Goal: Task Accomplishment & Management: Manage account settings

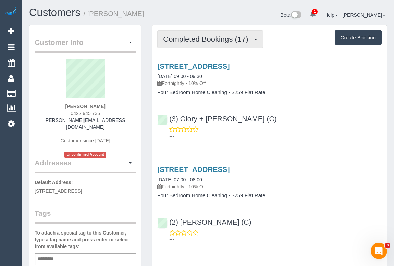
click at [182, 40] on span "Completed Bookings (17)" at bounding box center [207, 39] width 88 height 9
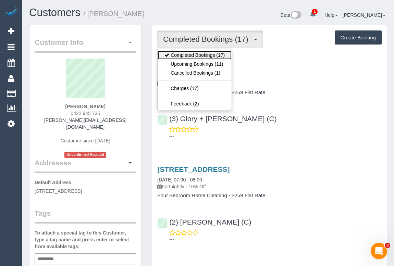
click at [189, 58] on link "Completed Bookings (17)" at bounding box center [195, 55] width 74 height 9
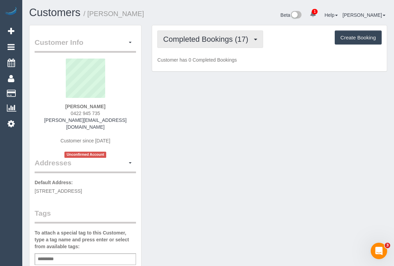
click at [192, 44] on button "Completed Bookings (17)" at bounding box center [210, 38] width 106 height 17
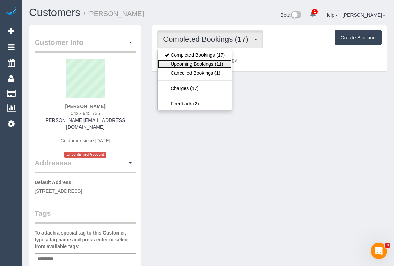
click at [192, 64] on link "Upcoming Bookings (11)" at bounding box center [195, 64] width 74 height 9
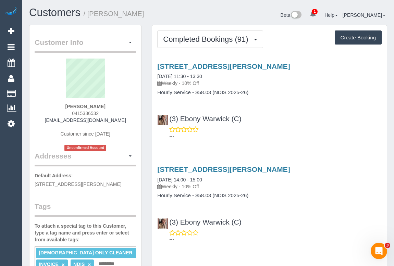
drag, startPoint x: 69, startPoint y: 114, endPoint x: 112, endPoint y: 113, distance: 43.2
click at [112, 113] on div "Emil Rusiecki 0415336532 andrewbig1068@gmail.com Customer since 2023 Unconfirme…" at bounding box center [85, 105] width 101 height 93
copy span "0415336532"
drag, startPoint x: 64, startPoint y: 107, endPoint x: 113, endPoint y: 109, distance: 49.0
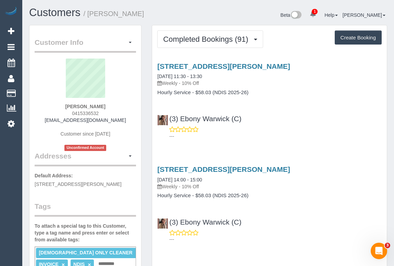
click at [113, 109] on div "Emil Rusiecki 0415336532 andrewbig1068@gmail.com Customer since 2023 Unconfirme…" at bounding box center [85, 105] width 101 height 93
copy strong "Emil Rusiecki"
drag, startPoint x: 64, startPoint y: 113, endPoint x: 117, endPoint y: 113, distance: 52.4
click at [117, 113] on div "Emil Rusiecki 0415336532 andrewbig1068@gmail.com Customer since 2023 Unconfirme…" at bounding box center [85, 105] width 101 height 93
copy span "0415336532"
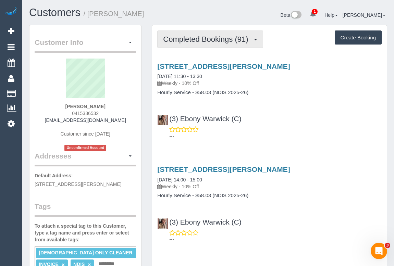
click at [216, 44] on button "Completed Bookings (91)" at bounding box center [210, 38] width 106 height 17
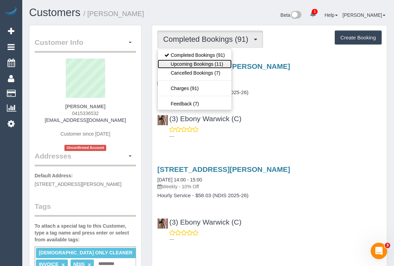
click at [213, 64] on link "Upcoming Bookings (11)" at bounding box center [195, 64] width 74 height 9
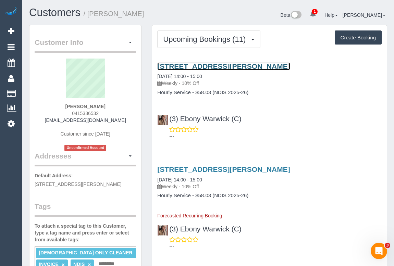
click at [213, 62] on link "68 Bartlett Crescent, Hoppers Crossing, VIC 3029" at bounding box center [223, 66] width 133 height 8
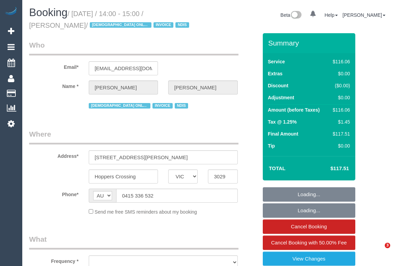
select select "VIC"
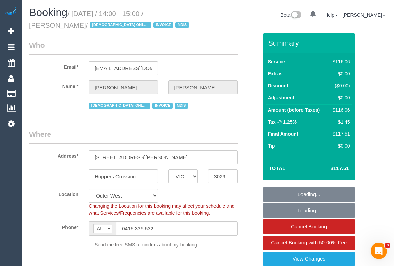
select select "object:749"
select select "number:28"
select select "number:14"
select select "number:19"
select select "number:24"
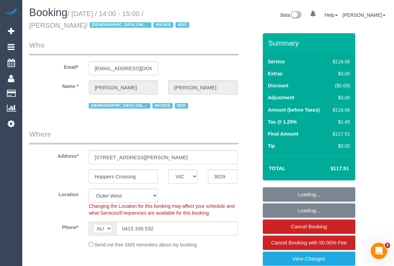
select select "number:35"
select select "object:754"
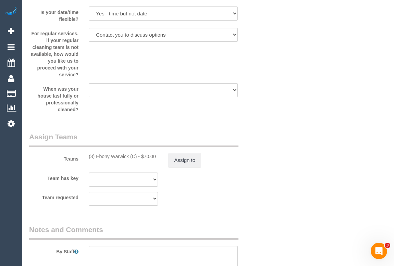
scroll to position [872, 0]
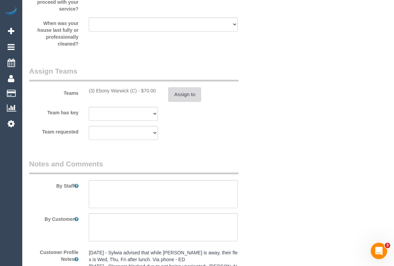
click at [188, 94] on button "Assign to" at bounding box center [184, 94] width 33 height 14
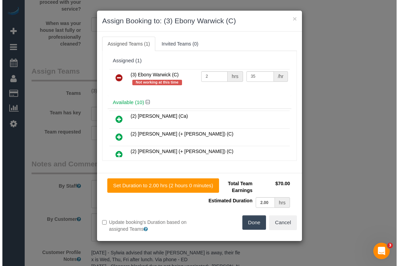
scroll to position [865, 0]
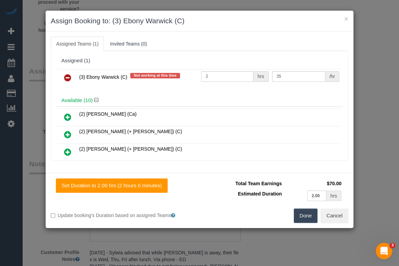
drag, startPoint x: 77, startPoint y: 75, endPoint x: 127, endPoint y: 76, distance: 50.0
click at [127, 76] on td "(3) Ebony Warwick (C) Not working at this time" at bounding box center [138, 77] width 122 height 17
copy span "(3) Ebony Warwick (C)"
click at [69, 76] on icon at bounding box center [67, 78] width 7 height 8
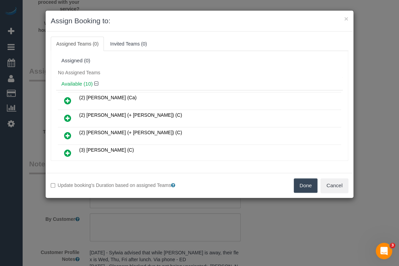
click at [303, 185] on button "Done" at bounding box center [306, 186] width 24 height 14
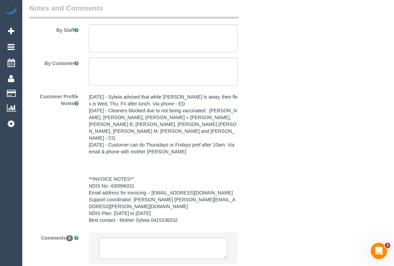
scroll to position [1054, 0]
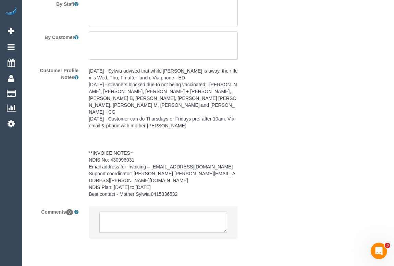
click at [163, 212] on textarea at bounding box center [162, 222] width 127 height 21
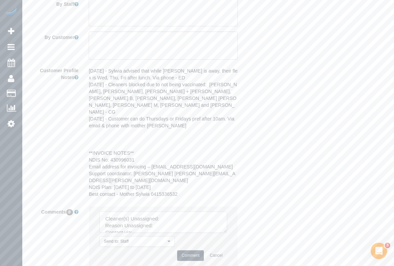
click at [179, 212] on textarea at bounding box center [162, 222] width 127 height 21
paste textarea "(3) Ebony Warwick (C)"
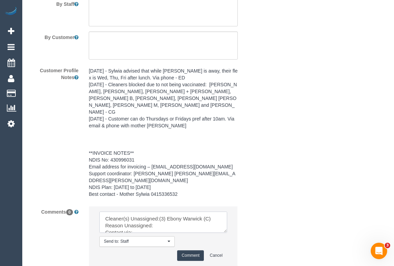
click at [168, 212] on textarea at bounding box center [162, 222] width 127 height 21
drag, startPoint x: 222, startPoint y: 210, endPoint x: 267, endPoint y: 237, distance: 53.4
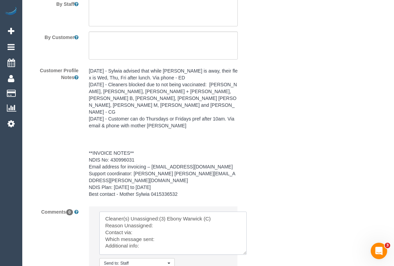
drag, startPoint x: 223, startPoint y: 208, endPoint x: 260, endPoint y: 250, distance: 56.3
click at [247, 250] on textarea at bounding box center [172, 233] width 147 height 43
click at [160, 212] on textarea at bounding box center [181, 244] width 164 height 64
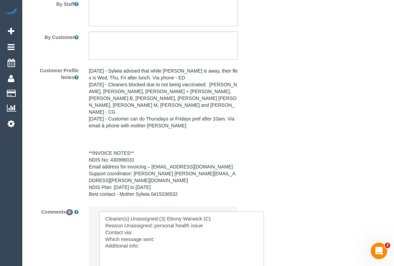
click at [147, 212] on textarea at bounding box center [181, 244] width 164 height 64
click at [164, 219] on textarea at bounding box center [181, 244] width 164 height 64
click at [143, 225] on textarea at bounding box center [181, 244] width 164 height 64
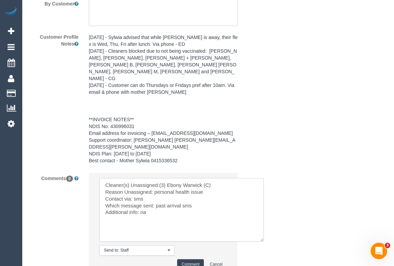
scroll to position [1125, 0]
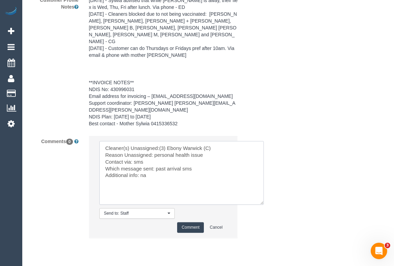
type textarea "Cleaner(s) Unassigned:(3) Ebony Warwick (C) Reason Unassigned: personal health …"
click at [195, 222] on button "Comment" at bounding box center [190, 227] width 27 height 11
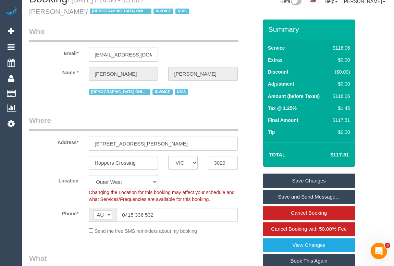
scroll to position [3, 0]
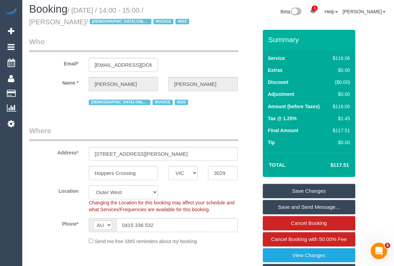
click at [304, 189] on link "Save Changes" at bounding box center [309, 191] width 93 height 14
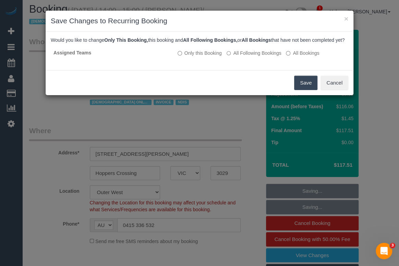
click at [305, 89] on button "Save" at bounding box center [305, 83] width 23 height 14
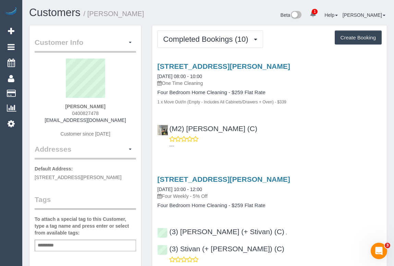
click at [283, 124] on div "(M2) Ranjan Adhikari (C) ---" at bounding box center [269, 134] width 235 height 31
drag, startPoint x: 70, startPoint y: 112, endPoint x: 116, endPoint y: 113, distance: 45.6
click at [116, 113] on div "Martin Karpowicz 0400827478 martin_karpowicz@yahoo.com Customer since 2023" at bounding box center [85, 102] width 101 height 86
copy span "0400827478"
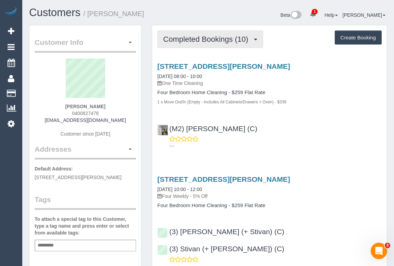
click at [199, 43] on button "Completed Bookings (10)" at bounding box center [210, 38] width 106 height 17
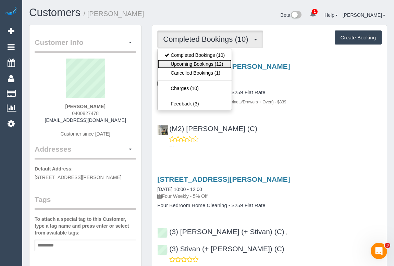
click at [197, 60] on link "Upcoming Bookings (12)" at bounding box center [195, 64] width 74 height 9
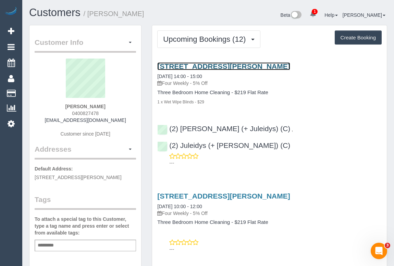
click at [226, 65] on link "68a Nicholson Street, South Yarra, VIC 3141" at bounding box center [223, 66] width 133 height 8
click at [228, 65] on link "[STREET_ADDRESS][PERSON_NAME]" at bounding box center [223, 66] width 133 height 8
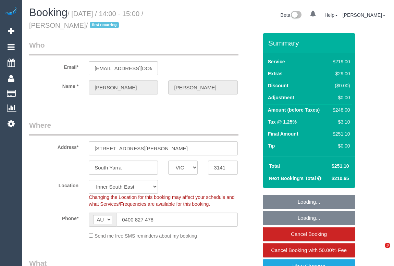
select select "VIC"
select select "string:stripe-pm_1Q8x5z2GScqysDRVcDCigGY4"
select select "number:28"
select select "number:14"
select select "number:19"
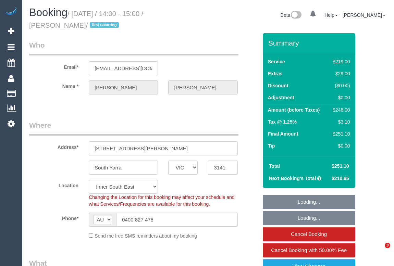
select select "number:25"
select select "number:34"
select select "number:13"
select select "object:767"
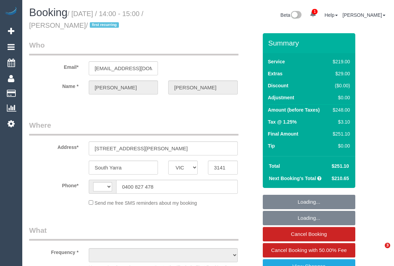
select select "VIC"
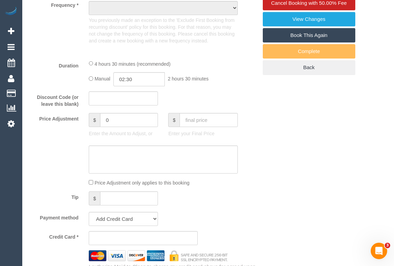
select select "string:AU"
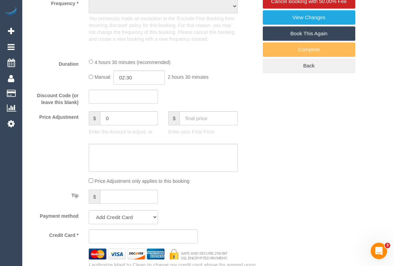
select select "object:618"
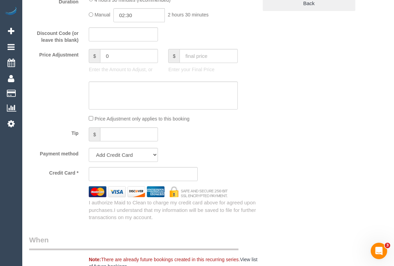
select select "string:stripe-pm_1Q8x5z2GScqysDRVcDCigGY4"
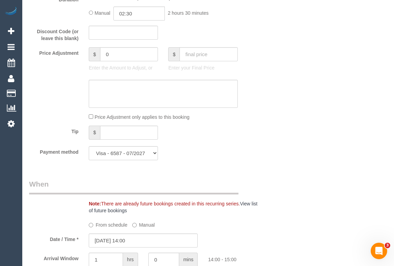
select select "object:1306"
select select "number:28"
select select "number:14"
select select "number:19"
select select "number:25"
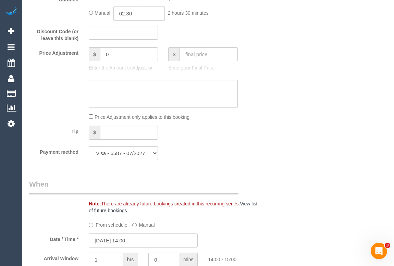
select select "number:34"
select select "number:13"
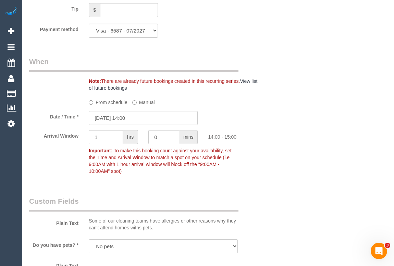
scroll to position [757, 0]
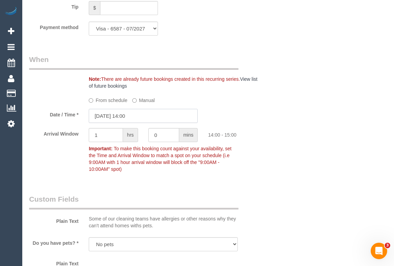
click at [131, 114] on input "18/09/2025 14:00" at bounding box center [143, 116] width 109 height 14
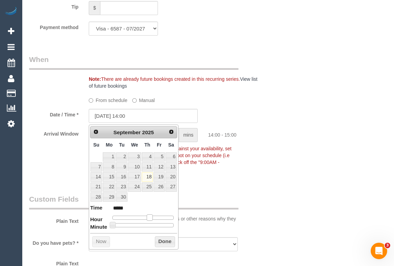
type input "18/09/2025 15:00"
type input "*****"
type input "18/09/2025 16:00"
type input "*****"
type input "18/09/2025 15:00"
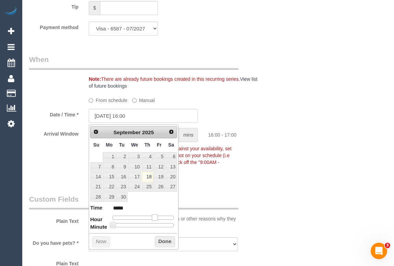
type input "*****"
click at [151, 217] on span at bounding box center [152, 217] width 6 height 6
type input "18/09/2025 15:05"
type input "*****"
type input "18/09/2025 15:10"
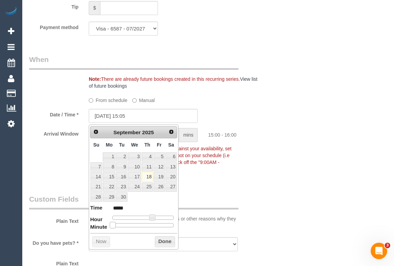
type input "*****"
type input "18/09/2025 15:15"
type input "*****"
type input "18/09/2025 15:20"
type input "*****"
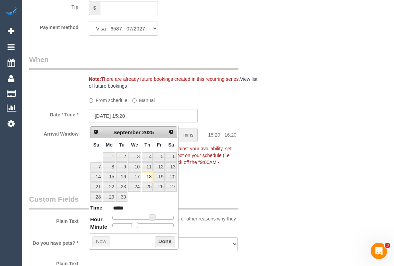
drag, startPoint x: 115, startPoint y: 224, endPoint x: 138, endPoint y: 225, distance: 23.0
click at [138, 225] on div at bounding box center [142, 225] width 61 height 4
click at [163, 242] on button "Done" at bounding box center [165, 241] width 20 height 11
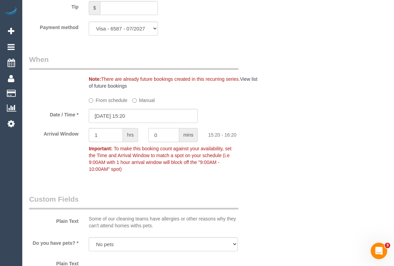
drag, startPoint x: 165, startPoint y: 139, endPoint x: 147, endPoint y: 123, distance: 24.5
click at [140, 137] on div "Arrival Window 1 hrs 0 mins 15:20 - 16:20 Important: To make this booking count…" at bounding box center [143, 152] width 239 height 48
type input "15"
drag, startPoint x: 102, startPoint y: 137, endPoint x: 80, endPoint y: 137, distance: 22.3
click at [80, 137] on div "Arrival Window 1 hrs 15 mins 15:20 - 16:35 Important: To make this booking coun…" at bounding box center [143, 152] width 239 height 48
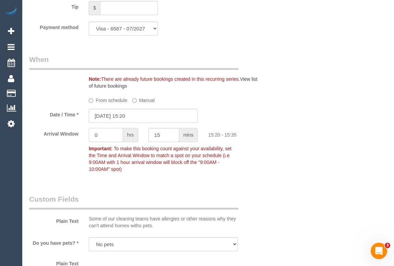
type input "0"
click at [216, 142] on div "Arrival Window 0 hrs 15 mins 15:20 - 15:35 Important: To make this booking coun…" at bounding box center [143, 152] width 239 height 48
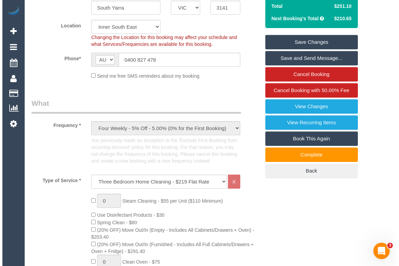
scroll to position [103, 0]
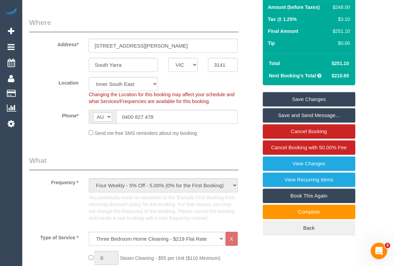
click at [305, 98] on link "Save Changes" at bounding box center [309, 99] width 93 height 14
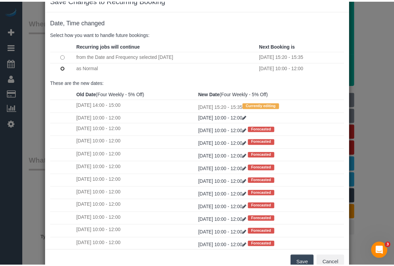
scroll to position [40, 0]
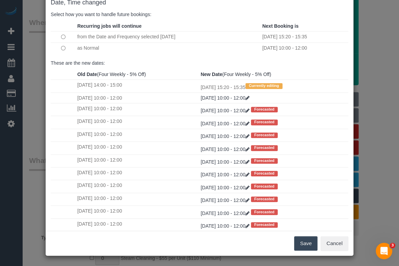
click at [303, 243] on button "Save" at bounding box center [305, 243] width 23 height 14
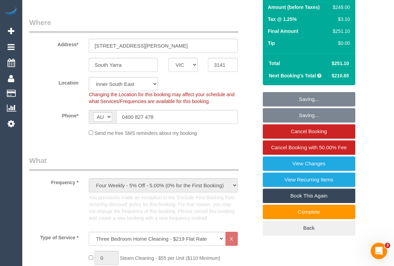
click at [211, 156] on legend "What" at bounding box center [133, 163] width 209 height 15
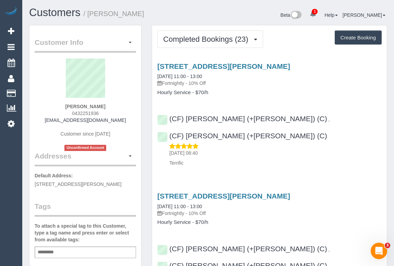
click at [305, 75] on div "[STREET_ADDRESS][PERSON_NAME] [DATE] 11:00 - 13:00 Fortnightly - 10% Off" at bounding box center [269, 74] width 224 height 25
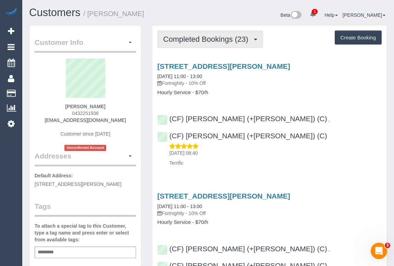
click at [181, 41] on span "Completed Bookings (23)" at bounding box center [207, 39] width 88 height 9
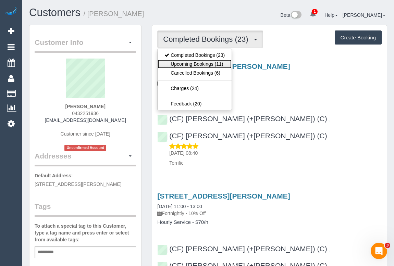
click at [192, 65] on link "Upcoming Bookings (11)" at bounding box center [195, 64] width 74 height 9
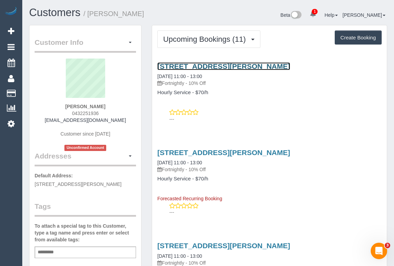
click at [192, 68] on link "[STREET_ADDRESS][PERSON_NAME]" at bounding box center [223, 66] width 133 height 8
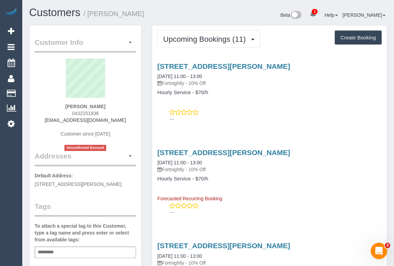
click at [267, 95] on h4 "Hourly Service - $70/h" at bounding box center [269, 93] width 224 height 6
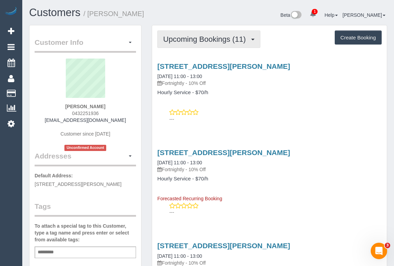
click at [205, 41] on span "Upcoming Bookings (11)" at bounding box center [206, 39] width 86 height 9
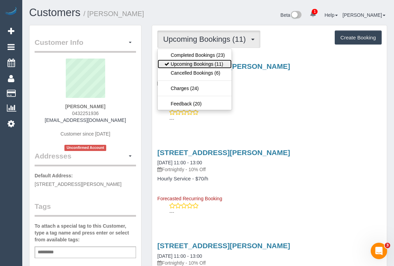
click at [200, 63] on link "Upcoming Bookings (11)" at bounding box center [195, 64] width 74 height 9
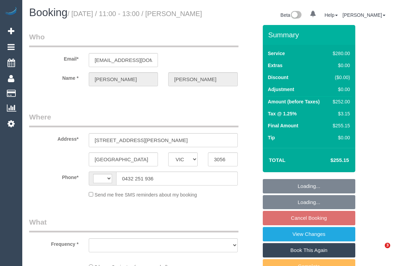
select select "VIC"
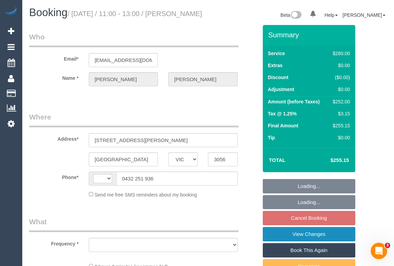
select select "string:AU"
select select "object:554"
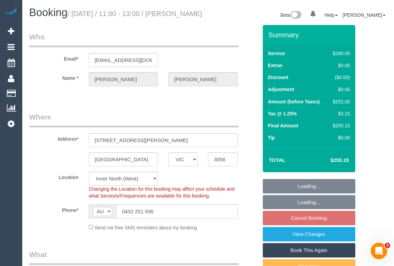
select select "string:stripe-pm_1Pqqh12GScqysDRVebsMK0E1"
click at [307, 223] on fieldset "Loading... Loading... Cancel Booking View Changes Book This Again Complete Back" at bounding box center [309, 234] width 93 height 111
select select "object:559"
select select "spot5"
select select "number:27"
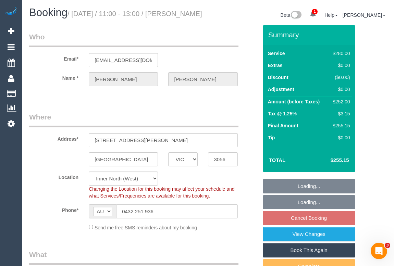
select select "number:14"
select select "number:19"
select select "number:36"
select select "number:34"
select select "2"
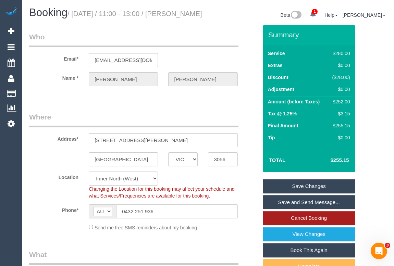
click at [306, 225] on link "Cancel Booking" at bounding box center [309, 218] width 93 height 14
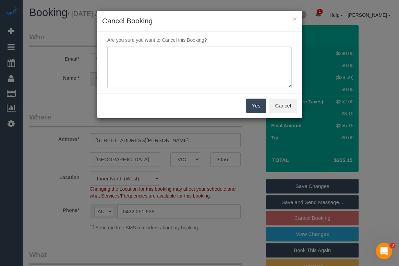
click at [142, 58] on textarea at bounding box center [199, 68] width 184 height 42
type textarea "Not needed. - sms- OM"
click at [252, 108] on button "Yes" at bounding box center [256, 106] width 20 height 14
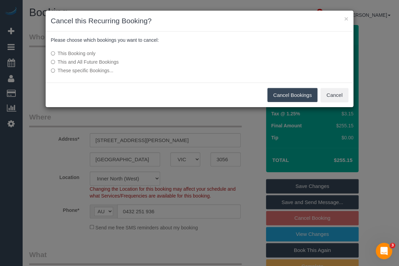
click at [270, 96] on button "Cancel Bookings" at bounding box center [292, 95] width 50 height 14
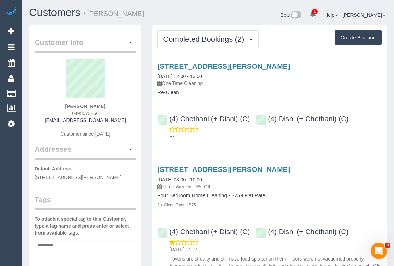
drag, startPoint x: 70, startPoint y: 113, endPoint x: 114, endPoint y: 116, distance: 44.7
click at [114, 116] on div "[PERSON_NAME] 0498573856 [EMAIL_ADDRESS][DOMAIN_NAME] Customer since [DATE]" at bounding box center [85, 102] width 101 height 86
drag, startPoint x: 66, startPoint y: 106, endPoint x: 122, endPoint y: 106, distance: 55.9
click at [122, 106] on div "[PERSON_NAME] 0498573856 [EMAIL_ADDRESS][DOMAIN_NAME] Customer since [DATE]" at bounding box center [85, 102] width 101 height 86
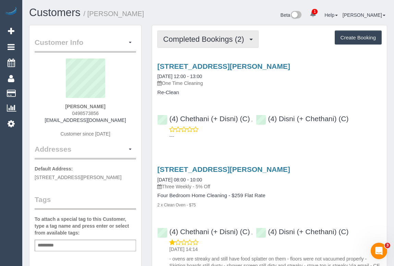
click at [172, 47] on button "Completed Bookings (2)" at bounding box center [207, 38] width 101 height 17
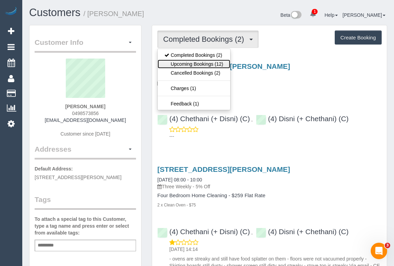
click at [182, 66] on link "Upcoming Bookings (12)" at bounding box center [194, 64] width 72 height 9
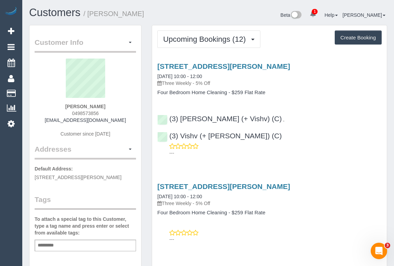
drag, startPoint x: 70, startPoint y: 110, endPoint x: 111, endPoint y: 110, distance: 40.8
click at [111, 110] on div "Michelle Clear 0498573856 michelleannclear18@gmail.com Customer since 2025" at bounding box center [85, 102] width 101 height 86
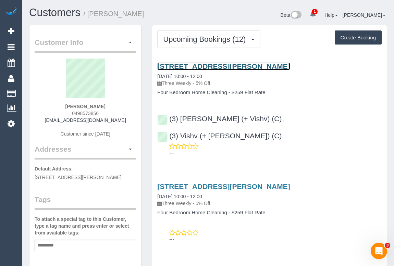
click at [198, 64] on link "32a Vasey Street, Bentleigh East, VIC 3162" at bounding box center [223, 66] width 133 height 8
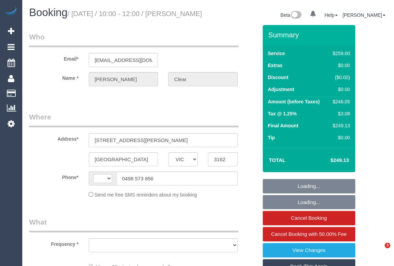
select select "VIC"
select select "string:stripe-pm_1RgIBy2GScqysDRV8f12aXS4"
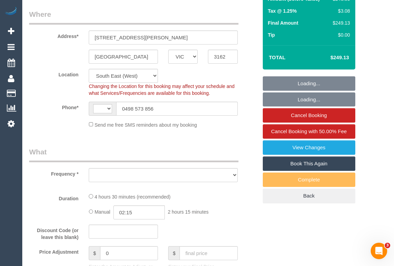
select select "string:AU"
select select "object:693"
select select "number:27"
select select "number:14"
select select "number:19"
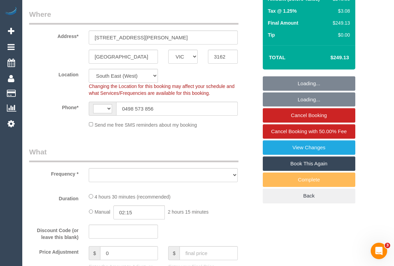
select select "number:22"
select select "number:34"
select select "number:12"
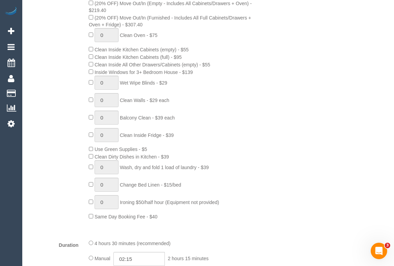
select select "object:1316"
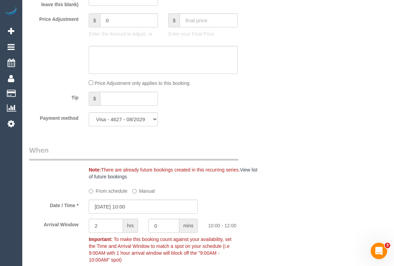
scroll to position [623, 0]
click at [87, 31] on div "$ 0 Enter the Amount to Adjust, or" at bounding box center [123, 26] width 79 height 27
type input "-10"
click at [110, 61] on textarea at bounding box center [163, 59] width 149 height 28
click at [138, 63] on textarea at bounding box center [163, 59] width 149 height 28
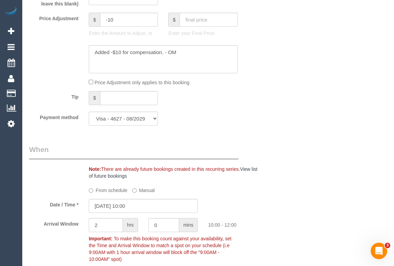
click at [295, 107] on div "Who Email* michelleannclear18@gmail.com Name * Michelle Clear Where Address* 32…" at bounding box center [208, 112] width 358 height 1421
click at [168, 61] on textarea at bounding box center [163, 59] width 149 height 28
type textarea "Added -$10 for compensation. - with Mapa's instruction - OM"
click at [283, 139] on div "Who Email* michelleannclear18@gmail.com Name * Michelle Clear Where Address* 32…" at bounding box center [208, 112] width 358 height 1421
drag, startPoint x: 95, startPoint y: 61, endPoint x: 161, endPoint y: 65, distance: 65.6
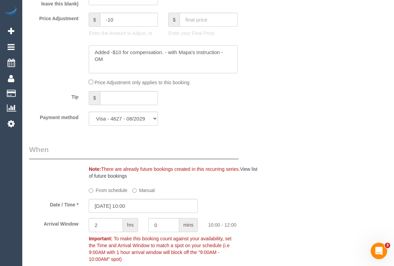
click at [161, 65] on textarea at bounding box center [163, 59] width 149 height 28
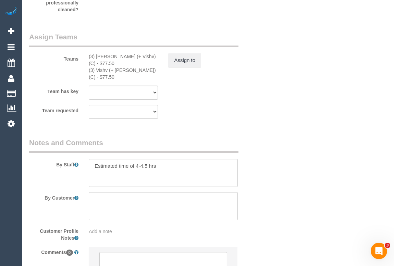
scroll to position [1200, 0]
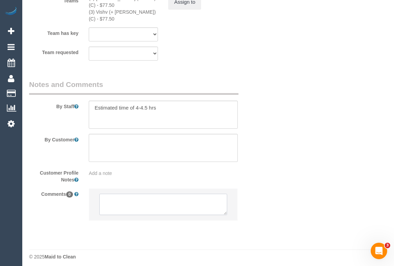
click at [137, 198] on textarea at bounding box center [162, 204] width 127 height 21
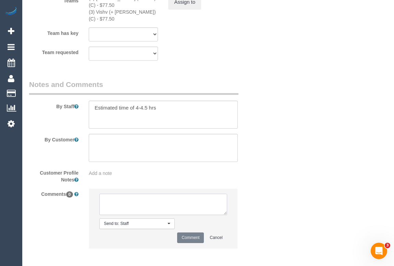
paste textarea "Added -$10 for compensation"
click at [176, 200] on textarea at bounding box center [162, 204] width 127 height 21
paste textarea "accidentally brought your Morning Fresh dishwashing liquid with them"
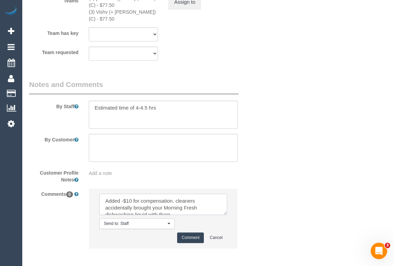
scroll to position [2, 0]
click at [177, 194] on textarea at bounding box center [162, 204] width 127 height 21
click at [136, 210] on textarea at bounding box center [162, 204] width 127 height 21
type textarea "Added -$10 for compensation. team accidentally brought your Morning Fresh dishw…"
click at [201, 235] on button "Comment" at bounding box center [190, 238] width 27 height 11
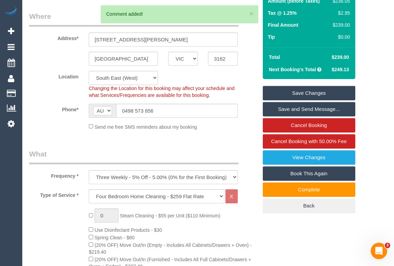
scroll to position [48, 0]
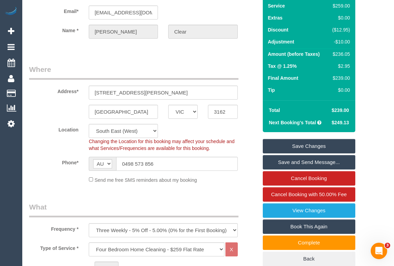
click at [298, 154] on link "Save Changes" at bounding box center [309, 146] width 93 height 14
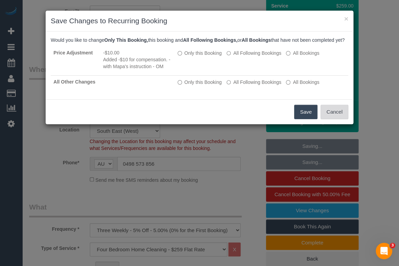
click at [333, 119] on button "Cancel" at bounding box center [334, 112] width 28 height 14
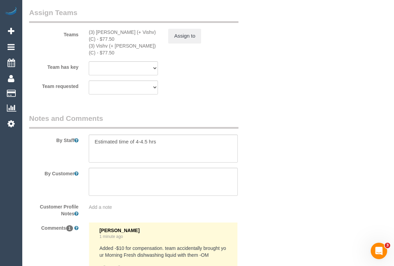
scroll to position [1258, 0]
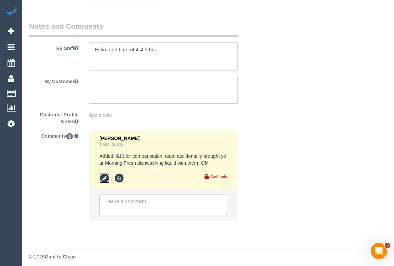
click at [104, 174] on icon at bounding box center [104, 178] width 10 height 10
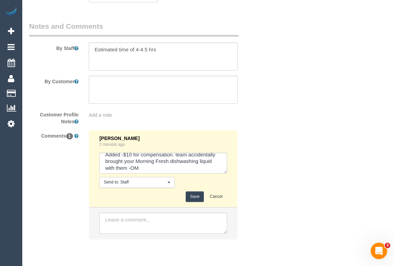
scroll to position [7, 0]
click at [127, 161] on textarea at bounding box center [162, 163] width 127 height 21
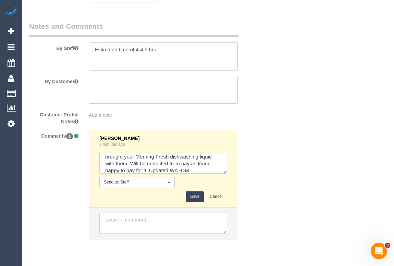
click at [148, 167] on textarea at bounding box center [162, 163] width 127 height 21
type textarea "Added -$10 for compensation. team accidentally brought your Morning Fresh dishw…"
click at [193, 195] on button "Save" at bounding box center [195, 197] width 18 height 11
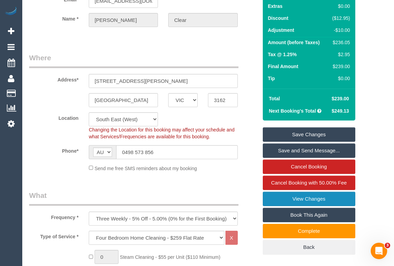
scroll to position [93, 0]
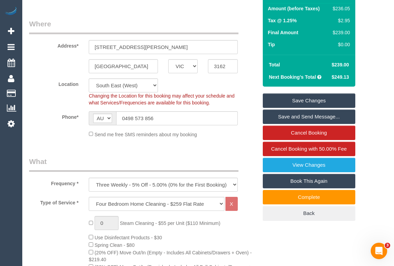
click at [305, 108] on link "Save Changes" at bounding box center [309, 101] width 93 height 14
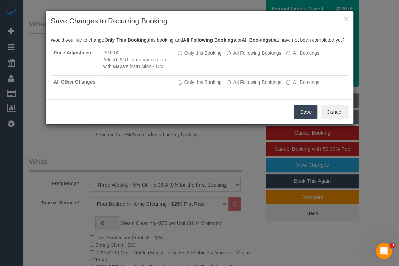
click at [305, 117] on button "Save" at bounding box center [305, 112] width 23 height 14
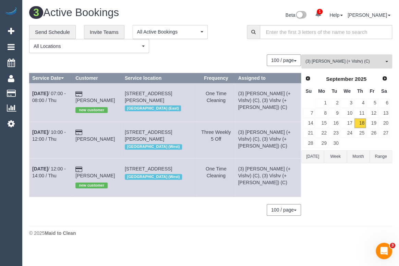
click at [341, 60] on span "(3) Kelvin (+ Vishv) (C)" at bounding box center [344, 62] width 78 height 6
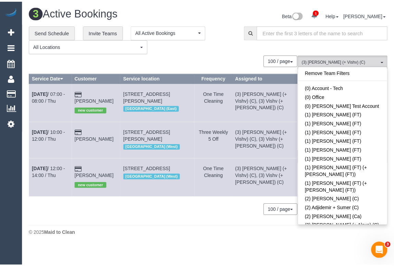
scroll to position [1216, 0]
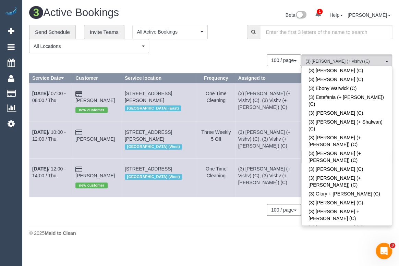
click at [231, 61] on div "100 / page 10 / page 20 / page 30 / page 40 / page 50 / page 100 / page" at bounding box center [165, 60] width 272 height 12
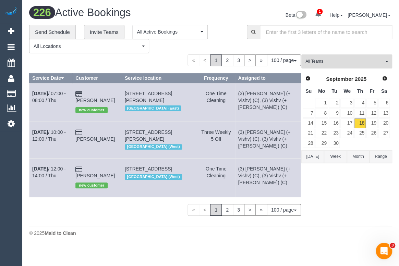
click at [338, 63] on span "All Teams" at bounding box center [344, 62] width 78 height 6
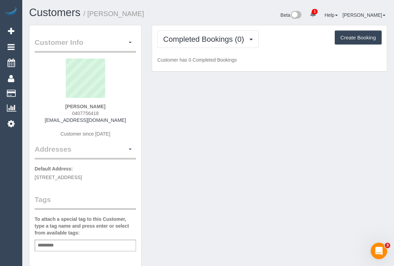
drag, startPoint x: 65, startPoint y: 114, endPoint x: 101, endPoint y: 113, distance: 36.0
click at [101, 113] on div "Emma Ruff 0407756418 emmaruff31@gmail.com Customer since 2025" at bounding box center [85, 102] width 101 height 86
copy span "0407756418"
click at [185, 119] on div "Customer Info Edit Contact Info Send Message Email Preferences Special Sales Ta…" at bounding box center [208, 254] width 368 height 459
click at [293, 158] on div "Customer Info Edit Contact Info Send Message Email Preferences Special Sales Ta…" at bounding box center [208, 254] width 368 height 459
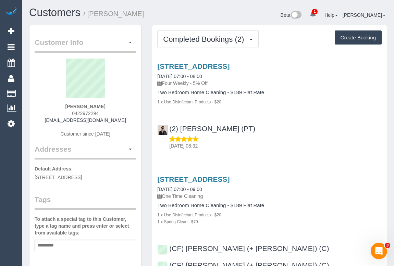
click at [305, 140] on div "[DATE] 08:32" at bounding box center [269, 143] width 224 height 14
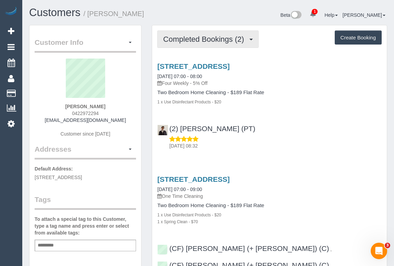
click at [203, 41] on span "Completed Bookings (2)" at bounding box center [205, 39] width 84 height 9
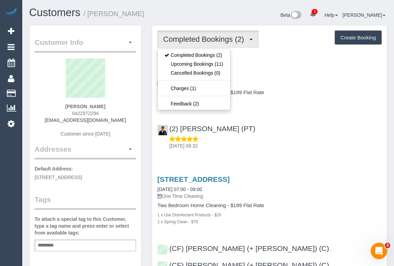
click at [288, 138] on div "[DATE] 08:32" at bounding box center [269, 143] width 224 height 14
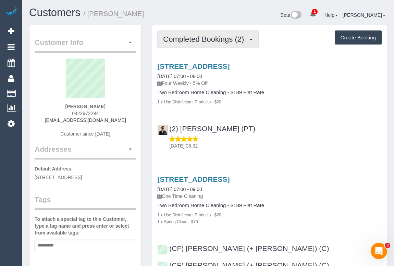
click at [187, 38] on span "Completed Bookings (2)" at bounding box center [205, 39] width 84 height 9
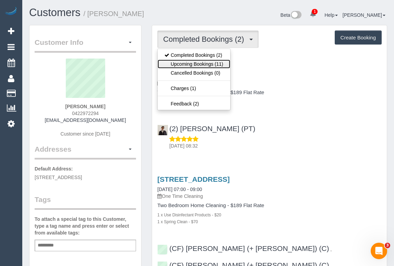
click at [186, 64] on link "Upcoming Bookings (11)" at bounding box center [194, 64] width 72 height 9
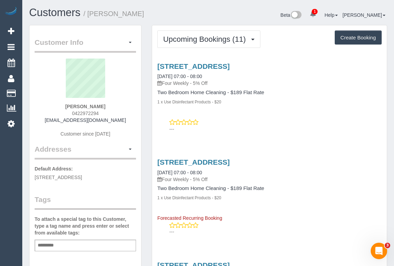
drag, startPoint x: 68, startPoint y: 113, endPoint x: 98, endPoint y: 115, distance: 30.6
click at [98, 115] on div "[PERSON_NAME] 0422972294 [EMAIL_ADDRESS][DOMAIN_NAME] Customer since [DATE]" at bounding box center [85, 102] width 101 height 86
copy span "0422972294"
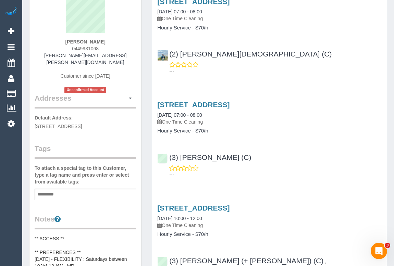
scroll to position [62, 0]
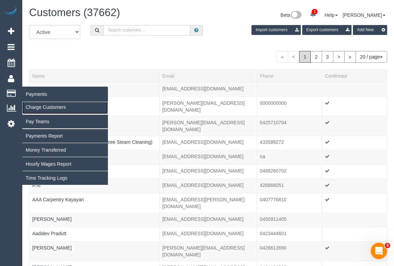
click at [40, 107] on link "Charge Customers" at bounding box center [65, 107] width 86 height 14
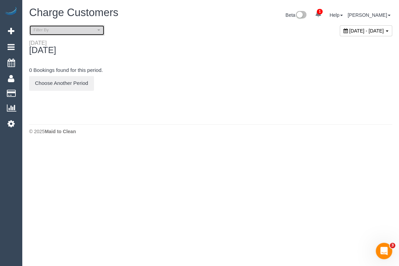
click at [102, 28] on button "Filter By" at bounding box center [66, 30] width 75 height 11
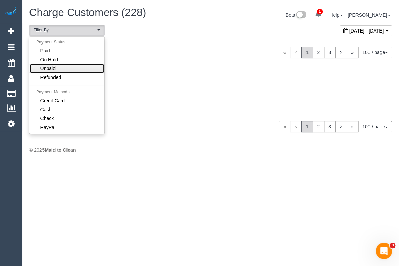
click at [58, 66] on link "Unpaid" at bounding box center [66, 68] width 75 height 9
select select "******"
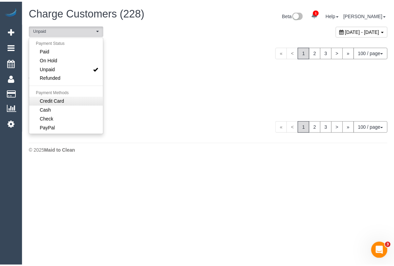
scroll to position [13, 0]
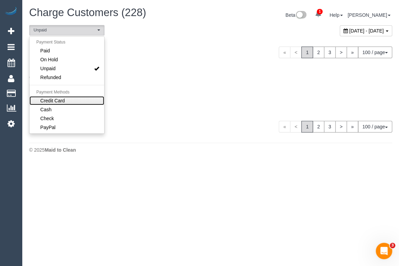
click at [56, 101] on span "Credit Card" at bounding box center [52, 100] width 25 height 7
click at [164, 79] on h4 "0 Bookings found for this period." at bounding box center [210, 78] width 363 height 6
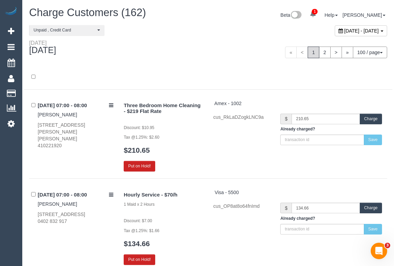
click at [335, 34] on div "[DATE] - [DATE]" at bounding box center [361, 30] width 52 height 11
type input "**********"
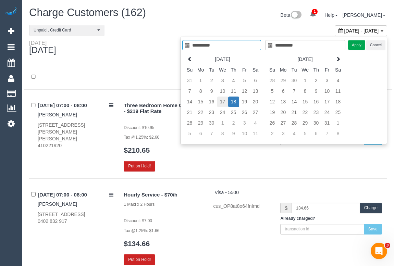
type input "**********"
click at [223, 102] on td "17" at bounding box center [222, 102] width 11 height 11
type input "**********"
click at [355, 45] on button "Apply" at bounding box center [356, 45] width 17 height 10
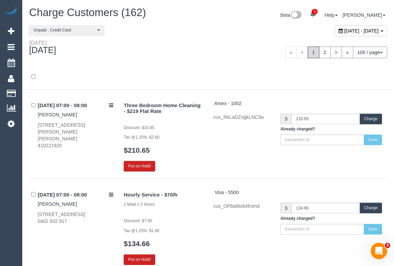
click at [233, 57] on div "« < 1 2 > » 100 / page 10 / page 20 / page 30 / page 40 / page 50 / page 100 / …" at bounding box center [300, 53] width 174 height 12
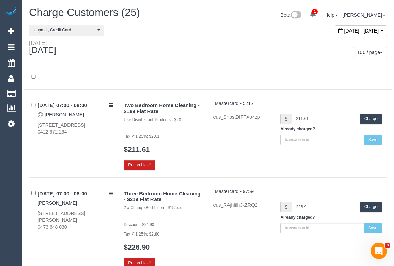
click at [373, 118] on button "Charge" at bounding box center [371, 119] width 22 height 11
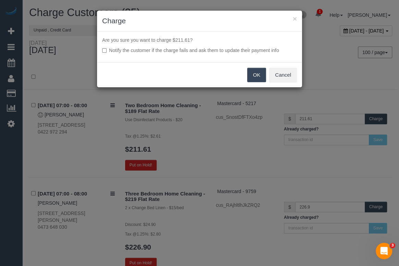
click at [257, 77] on button "OK" at bounding box center [256, 75] width 19 height 14
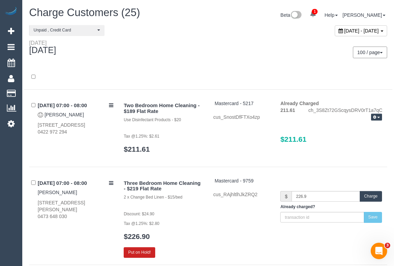
click at [229, 137] on div "Two Bedroom Home Cleaning - $189 Flat Rate Use Disinfectant Products - $20 Tax …" at bounding box center [253, 130] width 269 height 60
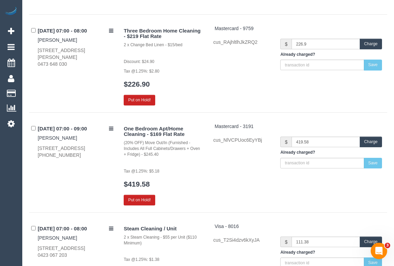
scroll to position [187, 0]
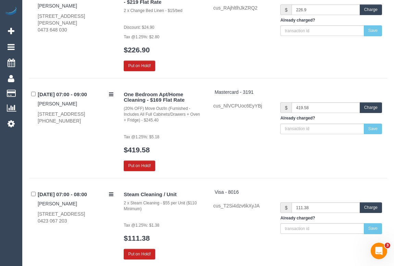
drag, startPoint x: 31, startPoint y: 126, endPoint x: 114, endPoint y: 127, distance: 83.3
click at [114, 124] on div "17/09/2025 07:00 - 09:00 Fiona Parsonage 8 Lygon St, 812, Brunswick East, VIC 3…" at bounding box center [73, 107] width 89 height 36
copy div "+61 433 881 878"
click at [65, 103] on link "[PERSON_NAME]" at bounding box center [57, 103] width 39 height 5
click at [222, 141] on div "One Bedroom Apt/Home Cleaning - $169 Flat Rate (20% OFF) Move Out/In (Furnished…" at bounding box center [253, 130] width 269 height 83
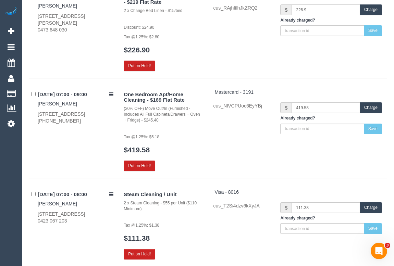
click at [370, 107] on button "Charge" at bounding box center [371, 107] width 22 height 11
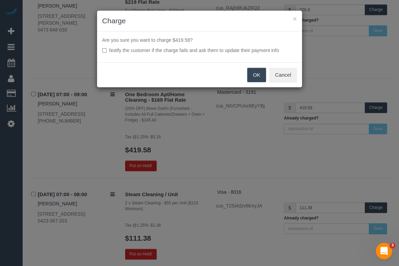
click at [260, 73] on button "OK" at bounding box center [256, 75] width 19 height 14
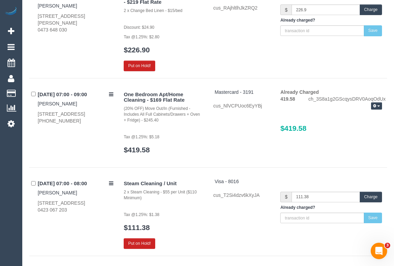
click at [238, 151] on div "One Bedroom Apt/Home Cleaning - $169 Flat Rate (20% OFF) Move Out/In (Furnished…" at bounding box center [253, 125] width 269 height 72
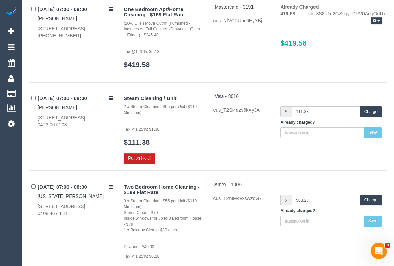
scroll to position [280, 0]
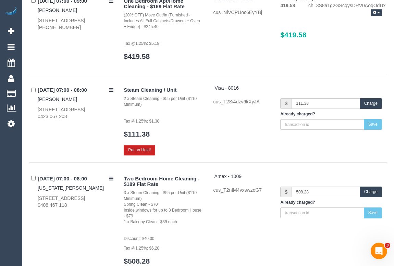
drag, startPoint x: 34, startPoint y: 116, endPoint x: 97, endPoint y: 119, distance: 63.4
click at [97, 119] on div "17/09/2025 07:00 - 08:00 Anueta Madison-Vanderbuilt 22 Nomad Rd, Kalkallo, VIC …" at bounding box center [73, 103] width 89 height 36
copy div "0423 067 203"
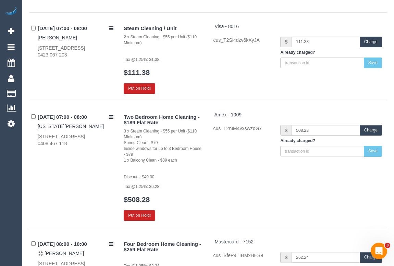
scroll to position [343, 0]
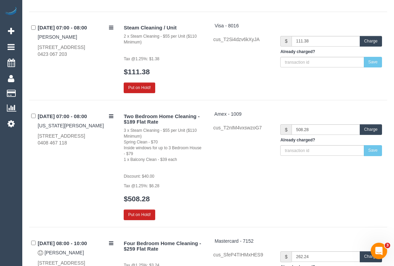
drag, startPoint x: 34, startPoint y: 37, endPoint x: 102, endPoint y: 37, distance: 67.8
click at [102, 37] on div "17/09/2025 07:00 - 08:00 Anueta Madison-Vanderbuilt 22 Nomad Rd, Kalkallo, VIC …" at bounding box center [73, 40] width 89 height 36
copy link "Anueta Madison-Vanderbuilt"
click at [71, 37] on link "Anueta Madison-Vanderbuilt" at bounding box center [57, 36] width 39 height 5
click at [246, 179] on div "Two Bedroom Home Cleaning - $189 Flat Rate 3 x Steam Cleaning - $55 per Unit ($…" at bounding box center [253, 166] width 269 height 110
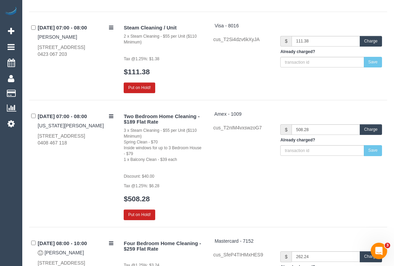
drag, startPoint x: 37, startPoint y: 55, endPoint x: 76, endPoint y: 56, distance: 39.1
click at [76, 56] on div "22 Nomad Rd, Kalkallo, VIC 3064 0423 067 203" at bounding box center [76, 51] width 76 height 14
copy div "0423 067 203"
click at [239, 162] on div "Two Bedroom Home Cleaning - $189 Flat Rate 3 x Steam Cleaning - $55 per Unit ($…" at bounding box center [253, 166] width 269 height 110
click at [231, 73] on div "Steam Cleaning / Unit 2 x Steam Cleaning - $55 per Unit ($110 Minimum) Tax @1.2…" at bounding box center [253, 57] width 269 height 71
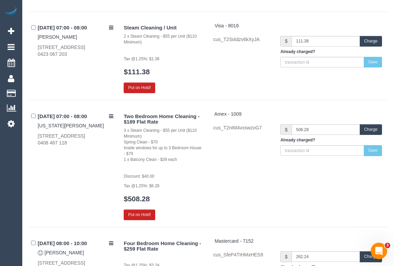
click at [373, 39] on button "Charge" at bounding box center [371, 41] width 22 height 11
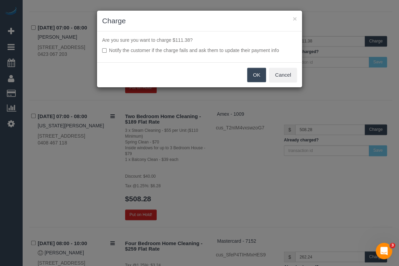
click at [258, 76] on button "OK" at bounding box center [256, 75] width 19 height 14
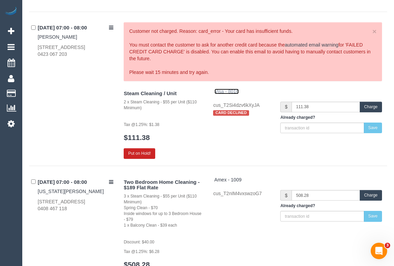
click at [232, 92] on span "Visa - 8016" at bounding box center [226, 91] width 24 height 5
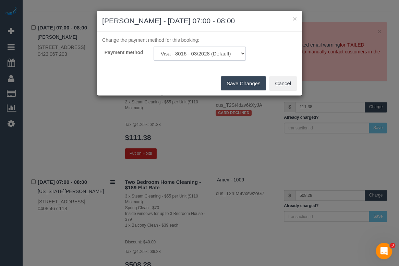
click at [182, 51] on select "Visa - 8016 - 03/2028 (Default) Add Credit Card ─────────────── Cash Check Payp…" at bounding box center [200, 54] width 92 height 14
click at [294, 86] on button "Cancel" at bounding box center [283, 83] width 28 height 14
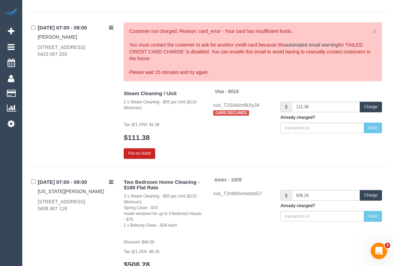
drag, startPoint x: 44, startPoint y: 53, endPoint x: 77, endPoint y: 55, distance: 33.6
click at [77, 55] on div "17/09/2025 07:00 - 08:00 Anueta Madison-Vanderbuilt 22 Nomad Rd, Kalkallo, VIC …" at bounding box center [73, 40] width 89 height 36
copy div "0423 067 203"
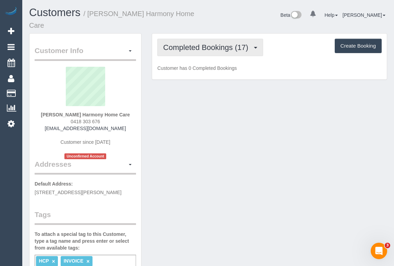
click at [205, 49] on span "Completed Bookings (17)" at bounding box center [207, 47] width 88 height 9
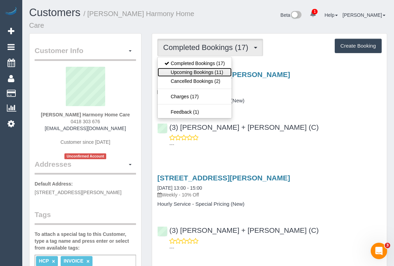
click at [205, 71] on link "Upcoming Bookings (11)" at bounding box center [195, 72] width 74 height 9
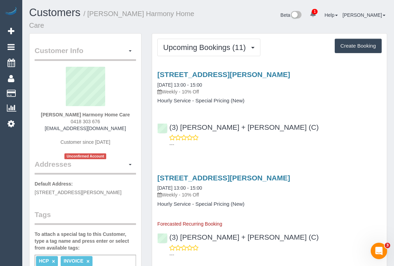
drag, startPoint x: 68, startPoint y: 127, endPoint x: 113, endPoint y: 128, distance: 44.6
click at [113, 128] on div "Guiseppe Lombardo Harmony Home Care 0418 303 676 blombardo97@outlook.com Custom…" at bounding box center [85, 113] width 101 height 93
copy span "0418 303 676"
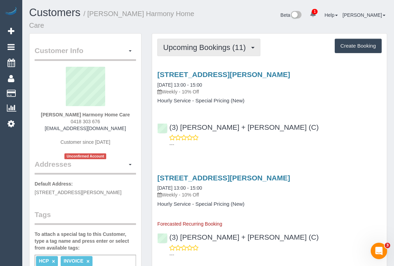
drag, startPoint x: 219, startPoint y: 52, endPoint x: 217, endPoint y: 58, distance: 6.1
click at [219, 52] on button "Upcoming Bookings (11)" at bounding box center [208, 47] width 103 height 17
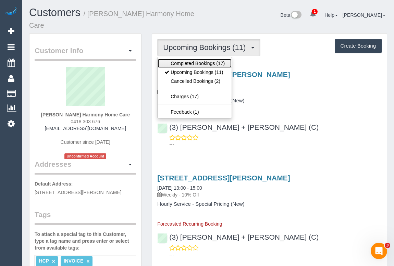
click at [209, 64] on link "Completed Bookings (17)" at bounding box center [195, 63] width 74 height 9
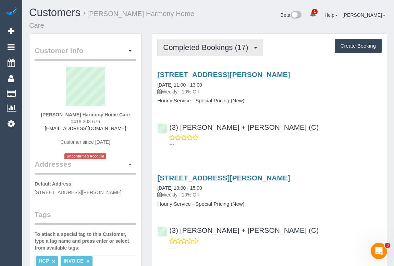
click at [175, 46] on span "Completed Bookings (17)" at bounding box center [207, 47] width 88 height 9
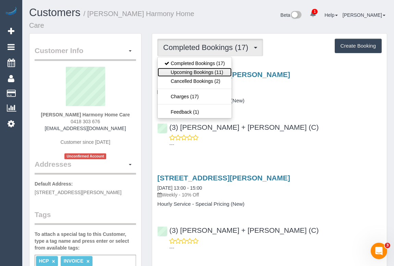
click at [203, 69] on link "Upcoming Bookings (11)" at bounding box center [195, 72] width 74 height 9
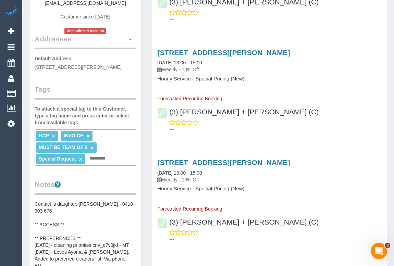
scroll to position [156, 0]
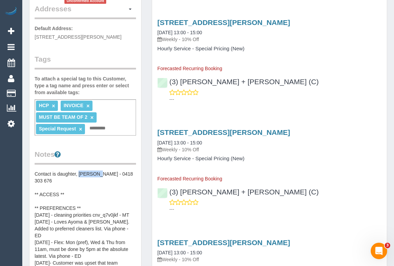
drag, startPoint x: 78, startPoint y: 178, endPoint x: 96, endPoint y: 179, distance: 17.5
click at [96, 179] on pre "Contact is daughter, Bridget - 0418 303 676 ** ACCESS ** ** PREFERENCES ** 20/0…" at bounding box center [85, 239] width 101 height 137
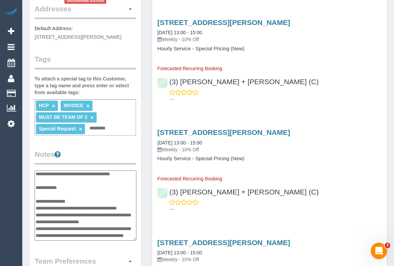
scroll to position [0, 0]
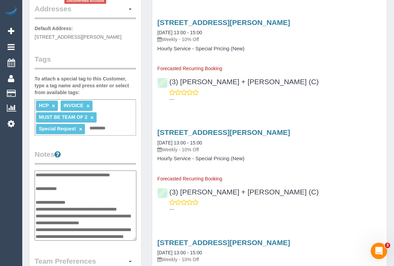
drag, startPoint x: 81, startPoint y: 181, endPoint x: 96, endPoint y: 180, distance: 14.7
click at [96, 180] on textarea "**********" at bounding box center [86, 206] width 102 height 71
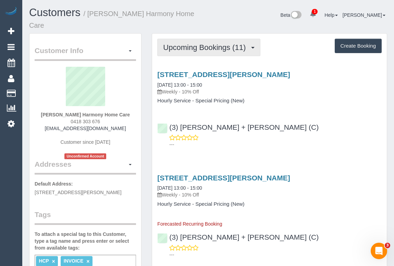
click at [207, 51] on span "Upcoming Bookings (11)" at bounding box center [206, 47] width 86 height 9
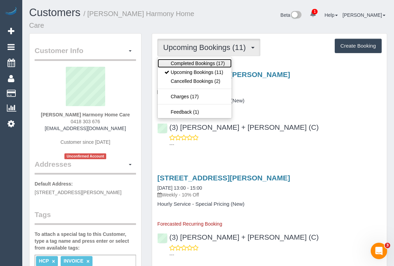
click at [199, 63] on link "Completed Bookings (17)" at bounding box center [195, 63] width 74 height 9
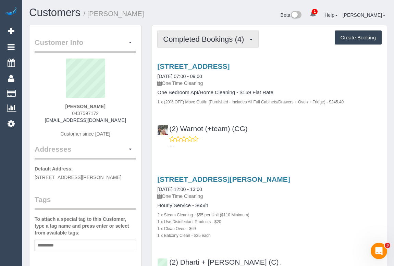
click at [198, 44] on button "Completed Bookings (4)" at bounding box center [207, 38] width 101 height 17
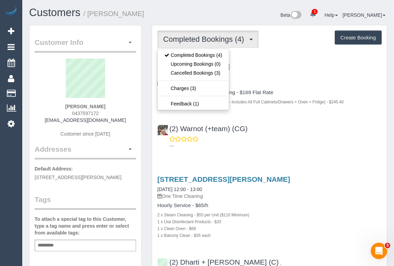
click at [297, 82] on p "One Time Cleaning" at bounding box center [269, 83] width 224 height 7
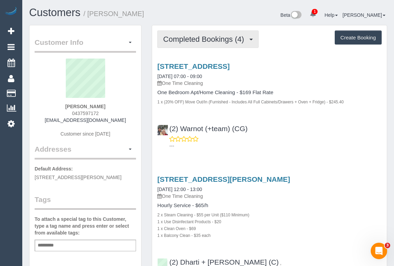
click at [199, 41] on span "Completed Bookings (4)" at bounding box center [205, 39] width 84 height 9
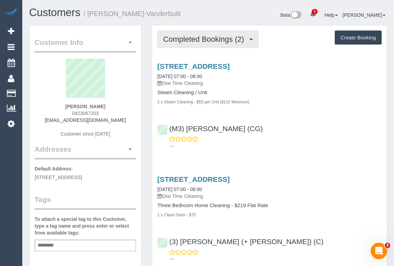
click at [205, 39] on span "Completed Bookings (2)" at bounding box center [205, 39] width 84 height 9
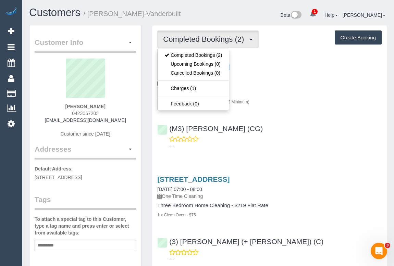
click at [252, 130] on div "(M3) [PERSON_NAME] (CG) ---" at bounding box center [269, 134] width 235 height 31
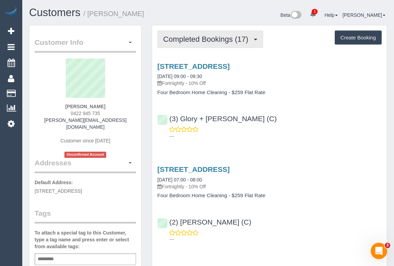
click at [181, 42] on span "Completed Bookings (17)" at bounding box center [207, 39] width 88 height 9
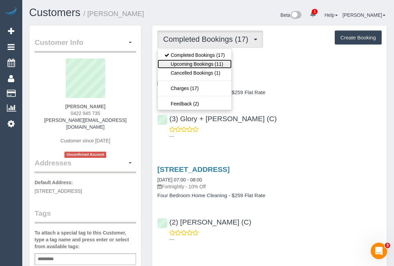
click at [177, 63] on link "Upcoming Bookings (11)" at bounding box center [195, 64] width 74 height 9
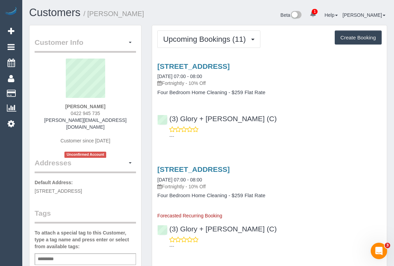
click at [268, 127] on div "---" at bounding box center [269, 133] width 224 height 14
drag, startPoint x: 156, startPoint y: 65, endPoint x: 282, endPoint y: 66, distance: 126.1
click at [282, 66] on div "[STREET_ADDRESS] [DATE] 07:00 - 08:00 Fortnightly - 10% Off Four Bedroom Home C…" at bounding box center [269, 78] width 235 height 33
drag, startPoint x: 69, startPoint y: 111, endPoint x: 116, endPoint y: 111, distance: 48.0
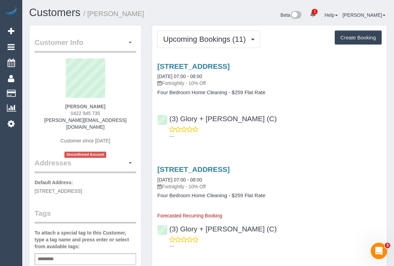
click at [116, 111] on div "[PERSON_NAME] 0422 945 735 [PERSON_NAME][EMAIL_ADDRESS][DOMAIN_NAME] Customer s…" at bounding box center [85, 108] width 101 height 99
copy span "0422 945 735"
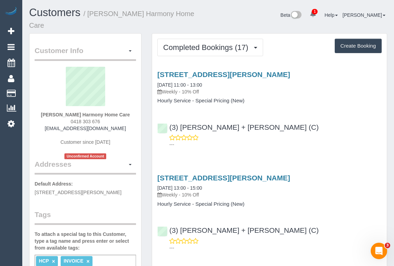
drag, startPoint x: 68, startPoint y: 128, endPoint x: 110, endPoint y: 129, distance: 42.8
click at [110, 129] on div "Guiseppe Lombardo Harmony Home Care 0418 303 676 blombardo97@outlook.com Custom…" at bounding box center [85, 113] width 101 height 93
copy span "0418 303 676"
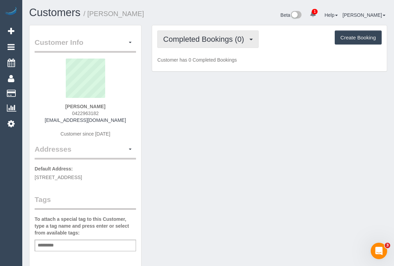
click at [213, 39] on span "Completed Bookings (0)" at bounding box center [205, 39] width 84 height 9
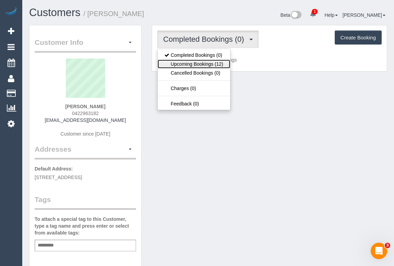
click at [206, 62] on link "Upcoming Bookings (12)" at bounding box center [194, 64] width 72 height 9
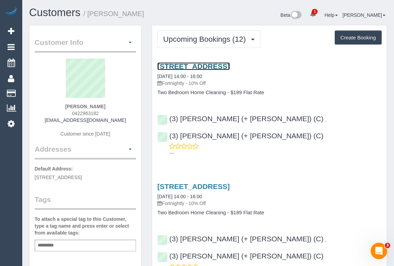
click at [193, 65] on link "[STREET_ADDRESS]" at bounding box center [193, 66] width 72 height 8
drag, startPoint x: 69, startPoint y: 112, endPoint x: 117, endPoint y: 113, distance: 48.3
click at [117, 113] on div "Nicole Whitehand 0422963182 nicolewhitehand@outlook.com Customer since 2025" at bounding box center [85, 102] width 101 height 86
copy span "0422963182"
click at [70, 113] on div "Nicole Whitehand 0422963182 nicolewhitehand@outlook.com Customer since 2025" at bounding box center [85, 102] width 101 height 86
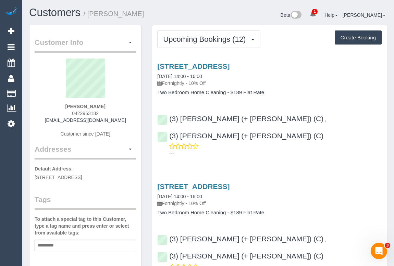
drag, startPoint x: 68, startPoint y: 113, endPoint x: 112, endPoint y: 113, distance: 43.9
click at [112, 113] on div "Nicole Whitehand 0422963182 nicolewhitehand@outlook.com Customer since 2025" at bounding box center [85, 102] width 101 height 86
copy span "0422963182"
click at [333, 81] on p "Fortnightly - 10% Off" at bounding box center [269, 83] width 224 height 7
click at [224, 68] on link "4/5 Woorigoleen Road, 4, Toorak, VIC 3142" at bounding box center [193, 66] width 72 height 8
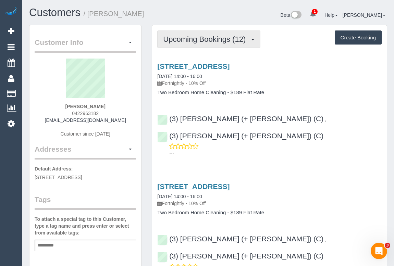
click at [195, 42] on button "Upcoming Bookings (12)" at bounding box center [208, 38] width 103 height 17
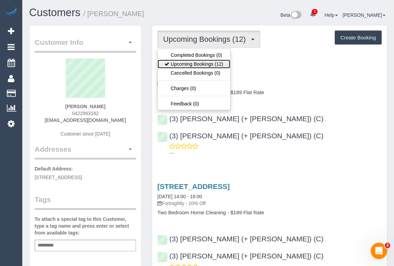
click at [199, 64] on link "Upcoming Bookings (12)" at bounding box center [194, 64] width 72 height 9
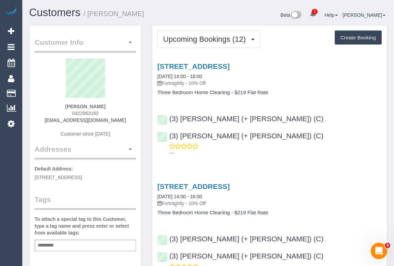
click at [277, 92] on h4 "Three Bedroom Home Cleaning - $219 Flat Rate" at bounding box center [269, 93] width 224 height 6
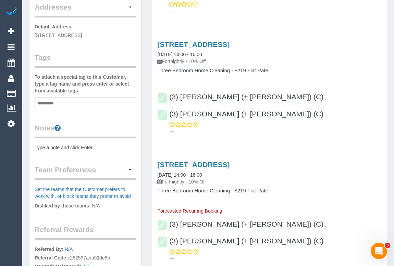
scroll to position [156, 0]
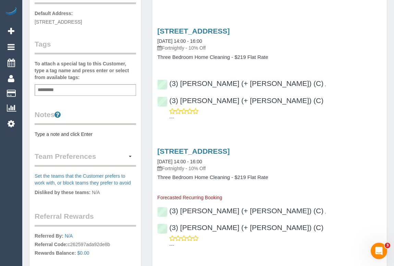
drag, startPoint x: 341, startPoint y: 148, endPoint x: 340, endPoint y: 152, distance: 4.2
click at [341, 148] on div "4/5 Woorigoleen Road, 4, Toorak, VIC 3142 16/10/2025 14:00 - 16:00 Fortnightly …" at bounding box center [269, 174] width 235 height 54
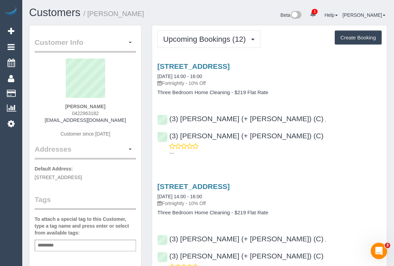
scroll to position [93, 0]
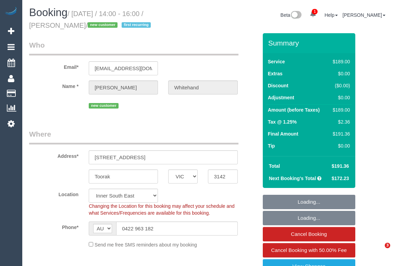
select select "VIC"
select select "number:28"
select select "number:14"
select select "number:19"
select select "number:25"
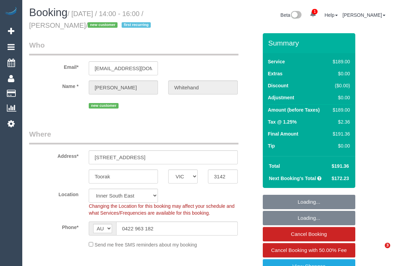
select select "number:34"
select select "number:13"
select select "object:813"
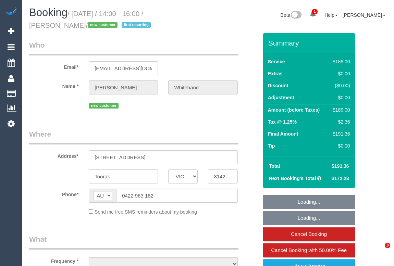
select select "VIC"
select select "string:stripe-pm_1S6kBf2GScqysDRVgagENyJ2"
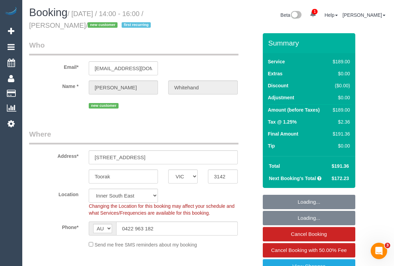
select select "object:662"
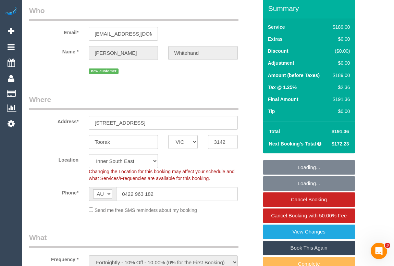
scroll to position [93, 0]
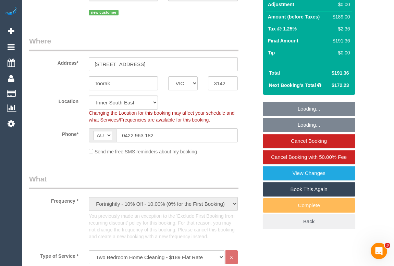
select select "number:28"
select select "number:14"
select select "number:19"
select select "number:25"
select select "number:34"
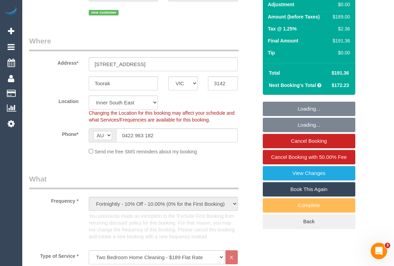
select select "number:13"
select select "object:1406"
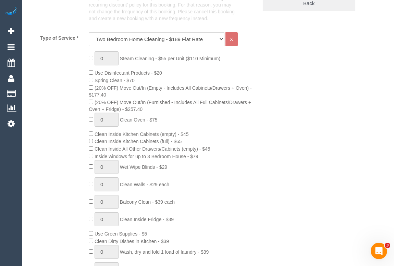
scroll to position [187, 0]
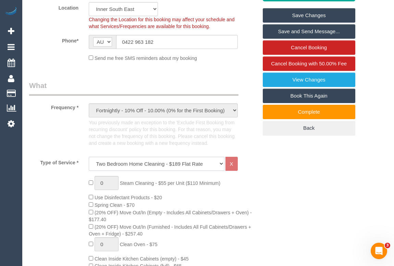
click at [221, 162] on select "Hourly Service - $70/h Hourly Service - $65/h Hourly Service - $60/h Hourly Ser…" at bounding box center [156, 164] width 135 height 14
select select "212"
click at [89, 157] on select "Hourly Service - $70/h Hourly Service - $65/h Hourly Service - $60/h Hourly Ser…" at bounding box center [156, 164] width 135 height 14
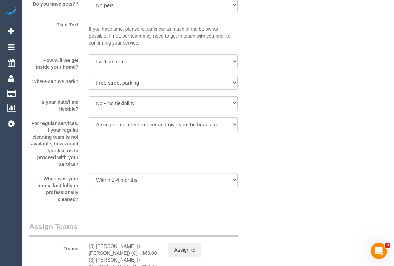
scroll to position [1090, 0]
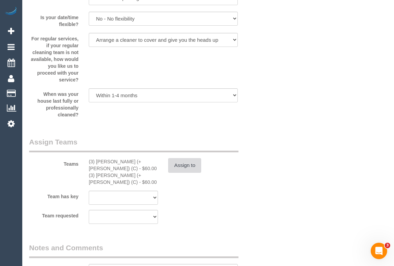
click at [191, 168] on button "Assign to" at bounding box center [184, 165] width 33 height 14
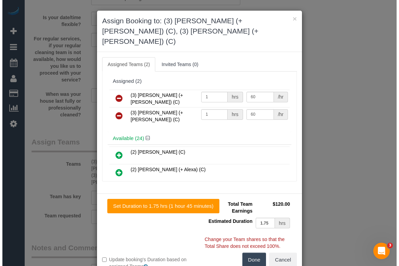
scroll to position [1083, 0]
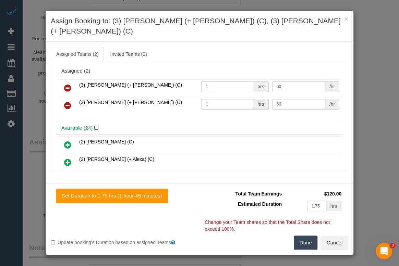
drag, startPoint x: 284, startPoint y: 78, endPoint x: 271, endPoint y: 75, distance: 14.0
click at [272, 82] on input "60" at bounding box center [298, 87] width 53 height 11
type input "70"
drag, startPoint x: 286, startPoint y: 92, endPoint x: 263, endPoint y: 93, distance: 22.6
click at [263, 97] on tr "(3) Shahida (+ Rayhan) (C) 1 hrs 60 /hr" at bounding box center [199, 105] width 283 height 17
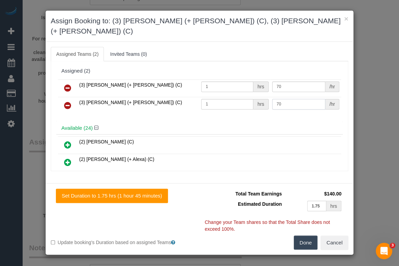
type input "70"
click at [302, 236] on button "Done" at bounding box center [306, 243] width 24 height 14
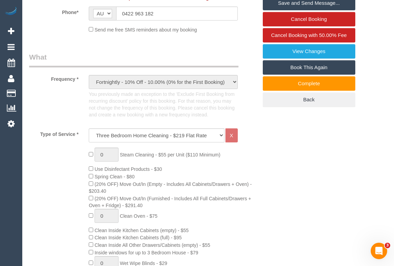
scroll to position [144, 0]
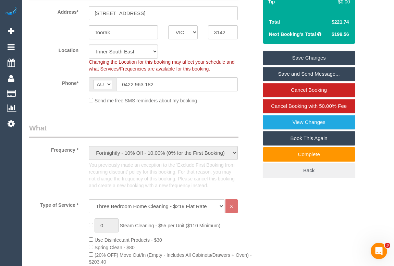
click at [313, 56] on link "Save Changes" at bounding box center [309, 58] width 93 height 14
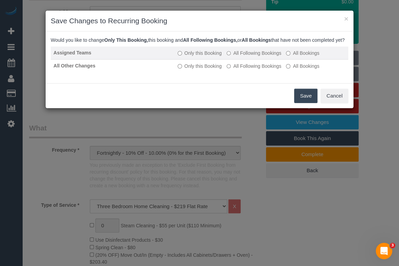
click at [230, 57] on label "All Following Bookings" at bounding box center [253, 53] width 55 height 7
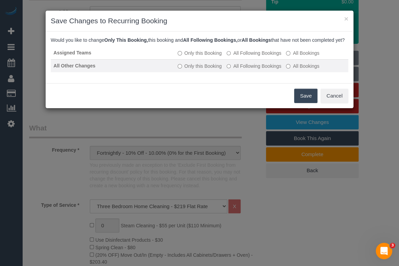
click at [226, 72] on td "Only this Booking All Following Bookings All Bookings" at bounding box center [261, 65] width 173 height 13
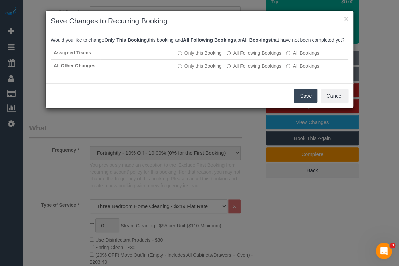
click at [300, 102] on button "Save" at bounding box center [305, 96] width 23 height 14
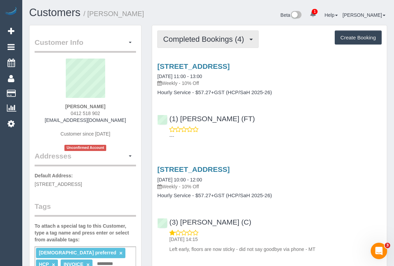
click at [182, 40] on span "Completed Bookings (4)" at bounding box center [205, 39] width 84 height 9
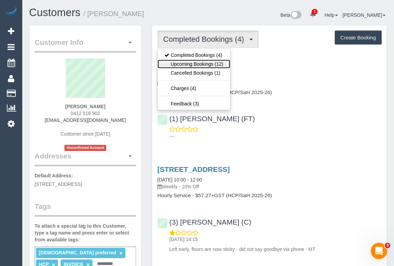
click at [181, 62] on link "Upcoming Bookings (12)" at bounding box center [194, 64] width 72 height 9
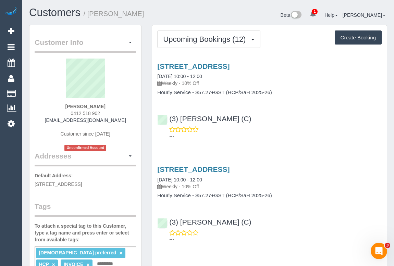
click at [311, 134] on p "---" at bounding box center [275, 136] width 212 height 7
click at [216, 66] on link "18 Garnet Street, Brunswick, VIC 3056" at bounding box center [193, 66] width 72 height 8
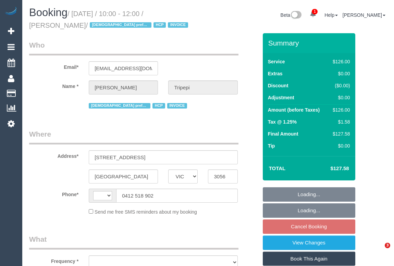
select select "VIC"
select select "object:366"
select select "string:AU"
select select "number:28"
select select "number:14"
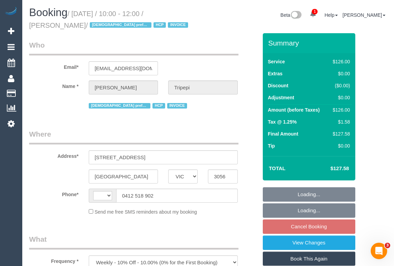
select select "number:19"
select select "number:25"
select select "number:34"
select select "number:26"
select select "120"
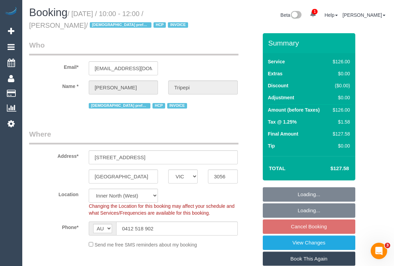
select select "object:1699"
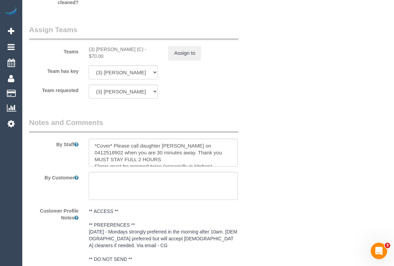
scroll to position [966, 0]
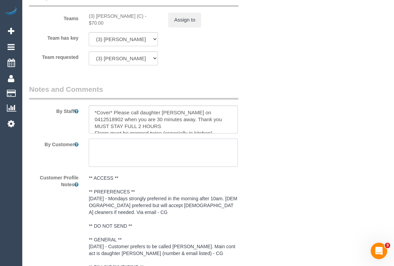
click at [136, 153] on textarea at bounding box center [163, 153] width 149 height 28
paste textarea "floors are mopped with Mum's mop with hot water a couple of times and then drie…"
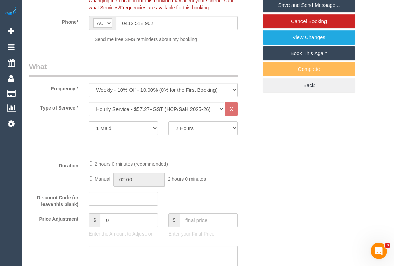
scroll to position [165, 0]
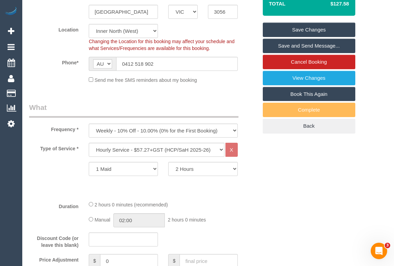
type textarea "floors are mopped with Mum's mop with hot water a couple of times and then drie…"
click at [300, 31] on link "Save Changes" at bounding box center [309, 30] width 93 height 14
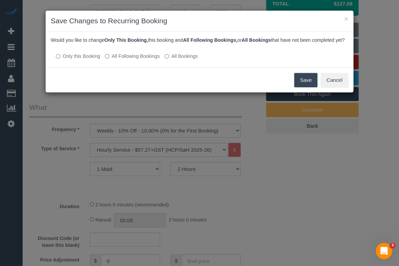
click at [298, 85] on button "Save" at bounding box center [305, 80] width 23 height 14
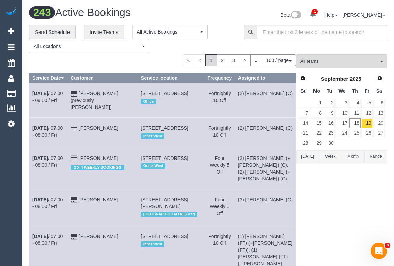
click at [327, 62] on span "All Teams" at bounding box center [339, 62] width 78 height 6
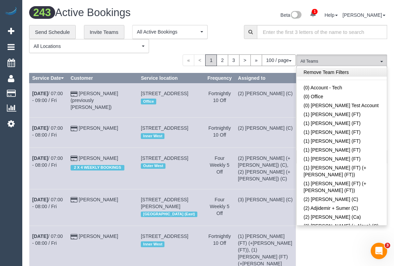
click at [320, 74] on link "Remove Team Filters" at bounding box center [342, 72] width 90 height 9
click at [224, 32] on div "**********" at bounding box center [131, 39] width 205 height 28
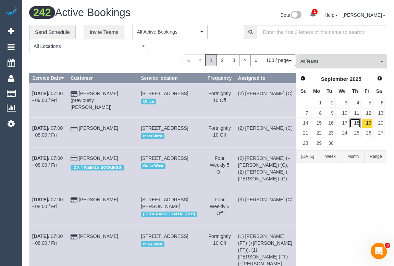
click at [356, 122] on link "18" at bounding box center [354, 123] width 11 height 9
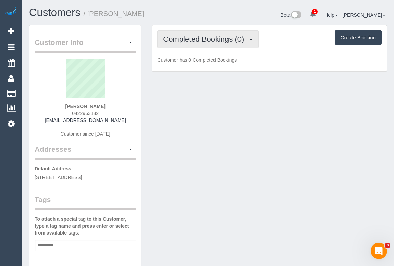
click at [211, 38] on span "Completed Bookings (0)" at bounding box center [205, 39] width 84 height 9
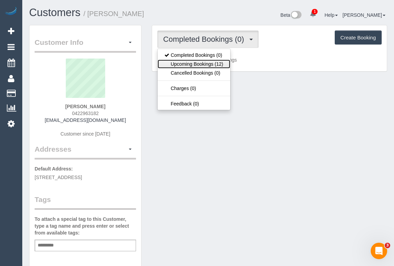
click at [209, 64] on link "Upcoming Bookings (12)" at bounding box center [194, 64] width 72 height 9
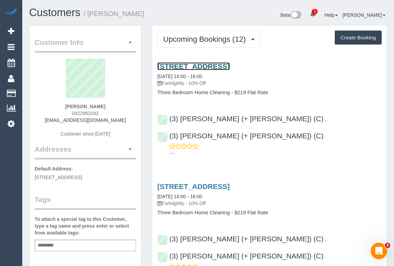
click at [215, 66] on link "[STREET_ADDRESS]" at bounding box center [193, 66] width 72 height 8
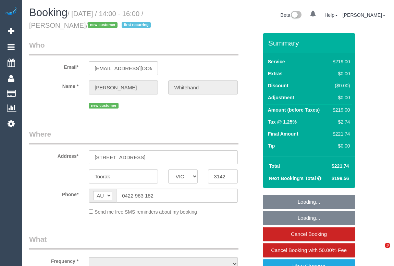
select select "VIC"
select select "object:566"
select select "string:stripe-pm_1S6kBf2GScqysDRVgagENyJ2"
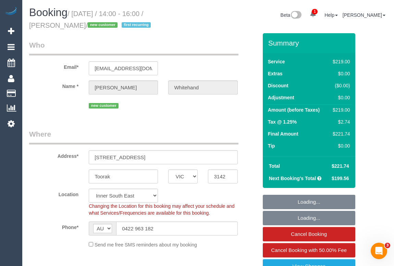
select select "object:571"
select select "number:28"
select select "number:14"
select select "number:19"
select select "number:25"
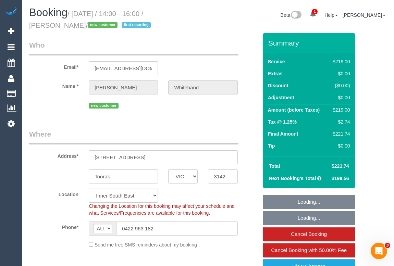
select select "number:34"
select select "number:13"
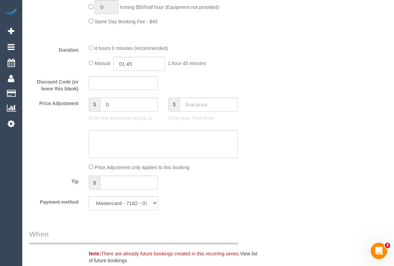
scroll to position [592, 0]
drag, startPoint x: 117, startPoint y: 109, endPoint x: 92, endPoint y: 105, distance: 25.4
click at [92, 105] on div "$ 0" at bounding box center [123, 104] width 69 height 14
type input "-10"
click at [118, 138] on textarea at bounding box center [163, 144] width 149 height 28
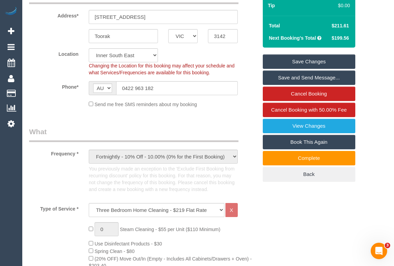
scroll to position [93, 0]
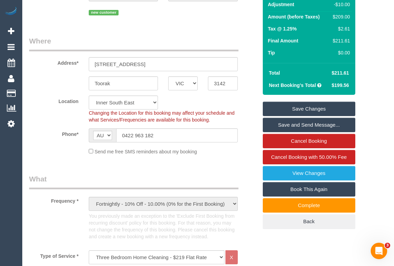
type textarea "skipping one room - OM"
click at [298, 108] on link "Save Changes" at bounding box center [309, 109] width 93 height 14
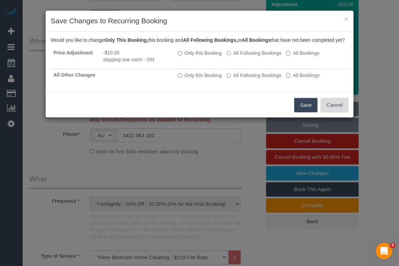
click at [337, 112] on button "Cancel" at bounding box center [334, 105] width 28 height 14
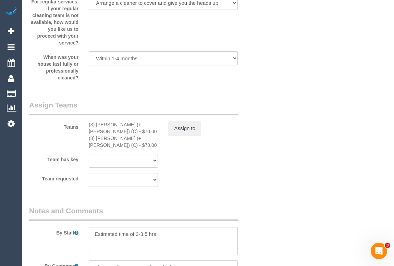
scroll to position [1183, 0]
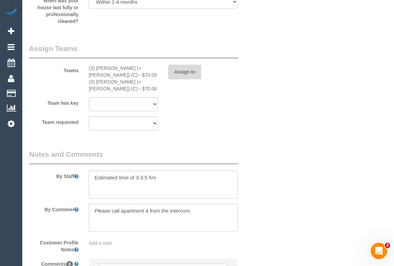
click at [183, 77] on button "Assign to" at bounding box center [184, 72] width 33 height 14
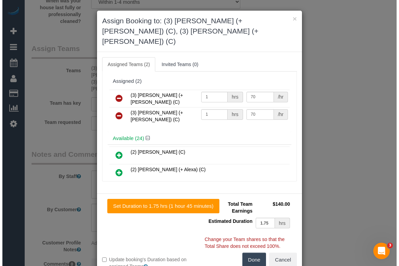
scroll to position [1177, 0]
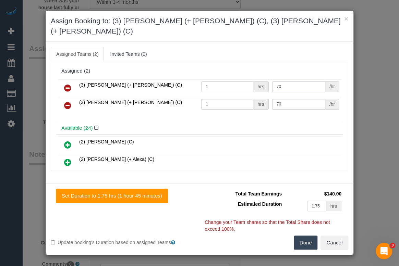
drag, startPoint x: 287, startPoint y: 77, endPoint x: 270, endPoint y: 75, distance: 17.2
click at [272, 82] on input "70" at bounding box center [298, 87] width 53 height 11
type input "67.5"
drag, startPoint x: 286, startPoint y: 95, endPoint x: 266, endPoint y: 94, distance: 19.6
click at [266, 97] on tr "(3) [PERSON_NAME] (+ [PERSON_NAME]) (C) 1 hrs 70 /hr" at bounding box center [199, 105] width 283 height 17
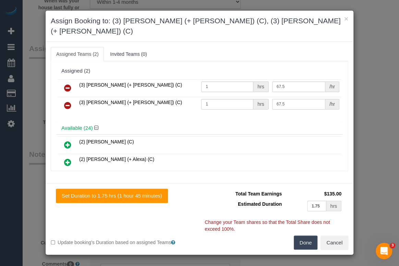
type input "67.5"
click at [302, 236] on button "Done" at bounding box center [306, 243] width 24 height 14
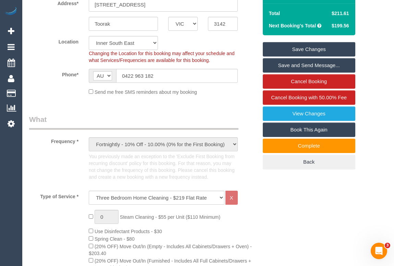
scroll to position [124, 0]
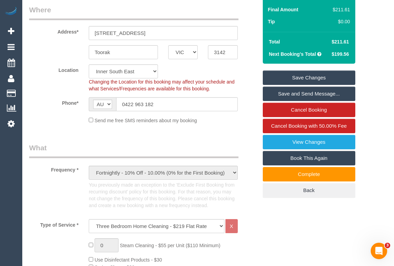
click at [298, 78] on link "Save Changes" at bounding box center [309, 78] width 93 height 14
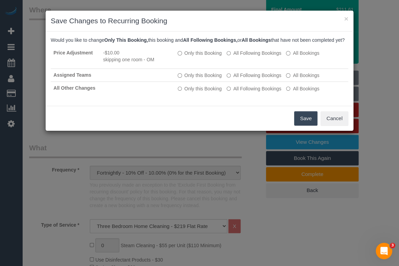
click at [300, 124] on button "Save" at bounding box center [305, 118] width 23 height 14
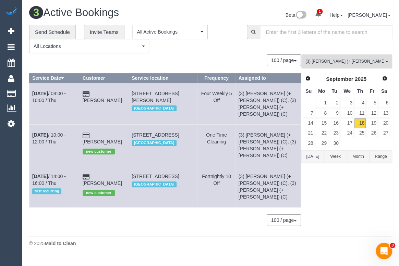
click at [346, 60] on span "(3) [PERSON_NAME] (+ [PERSON_NAME]) (C)" at bounding box center [344, 62] width 78 height 6
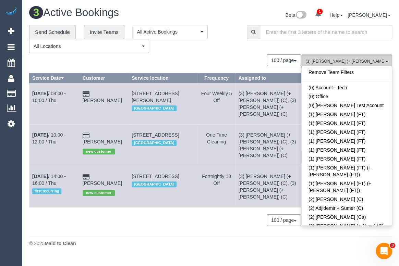
scroll to position [1536, 0]
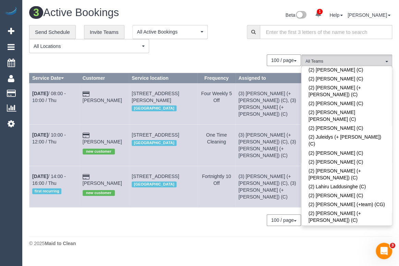
scroll to position [0, 0]
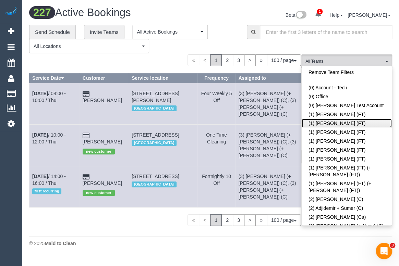
click at [330, 126] on link "(1) [PERSON_NAME] (FT)" at bounding box center [347, 123] width 90 height 9
